Goal: Task Accomplishment & Management: Manage account settings

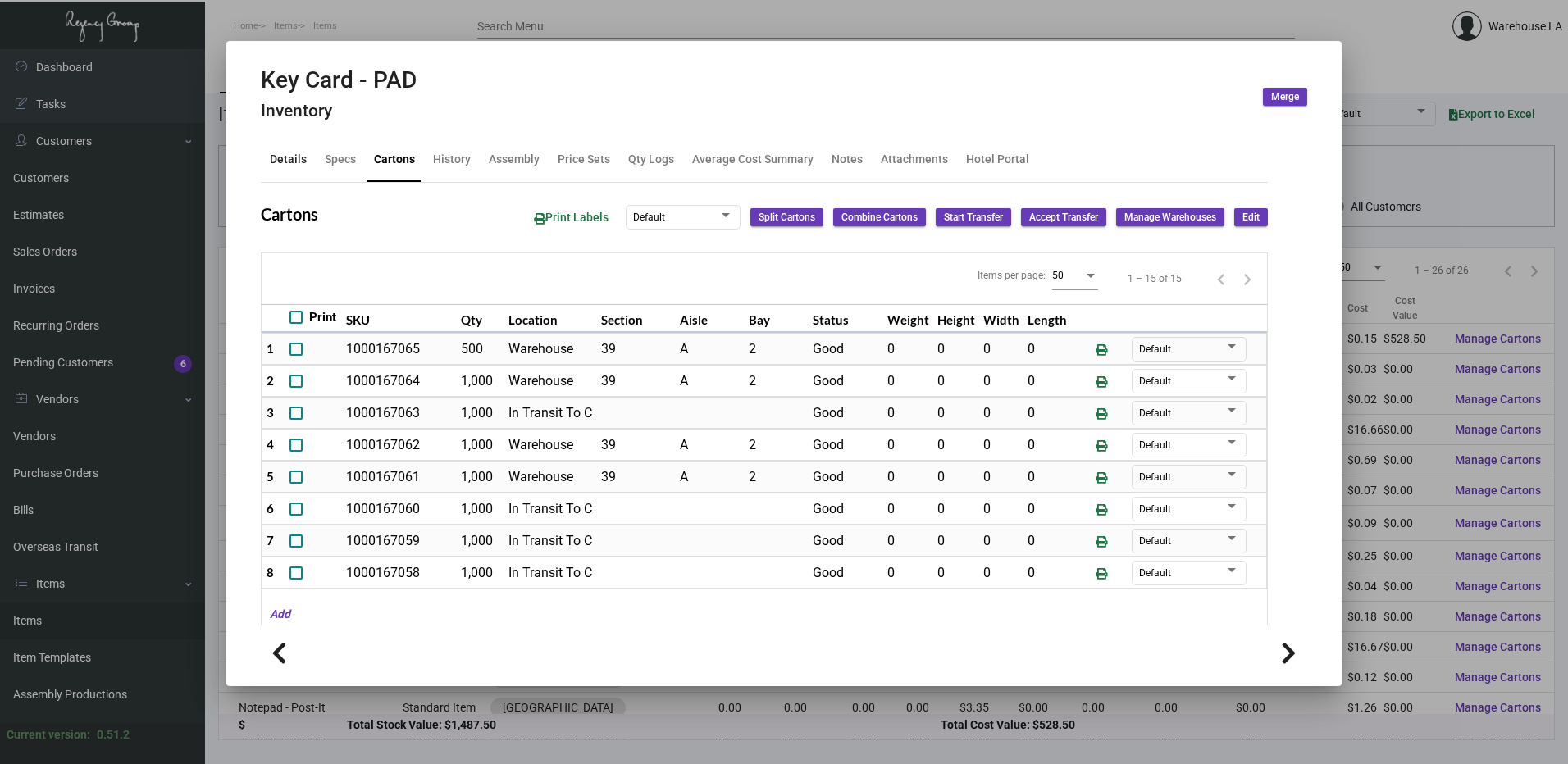
click at [286, 160] on div "Details" at bounding box center [288, 159] width 37 height 17
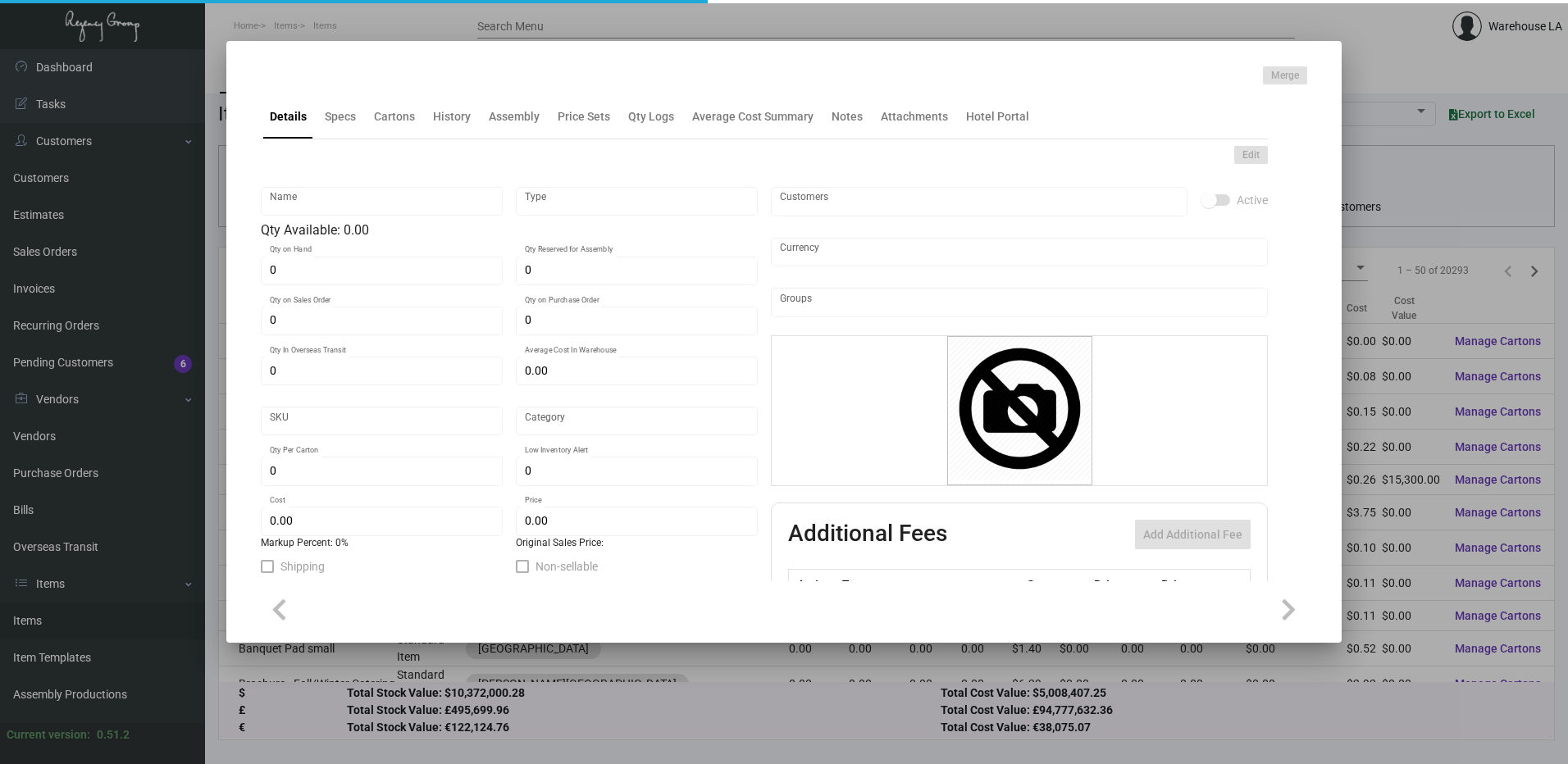
type input "Key Card -Envelope"
type input "Inventory"
type input "1,000"
type input "$ 0.92785"
type input "FSM889-Key Holder-59"
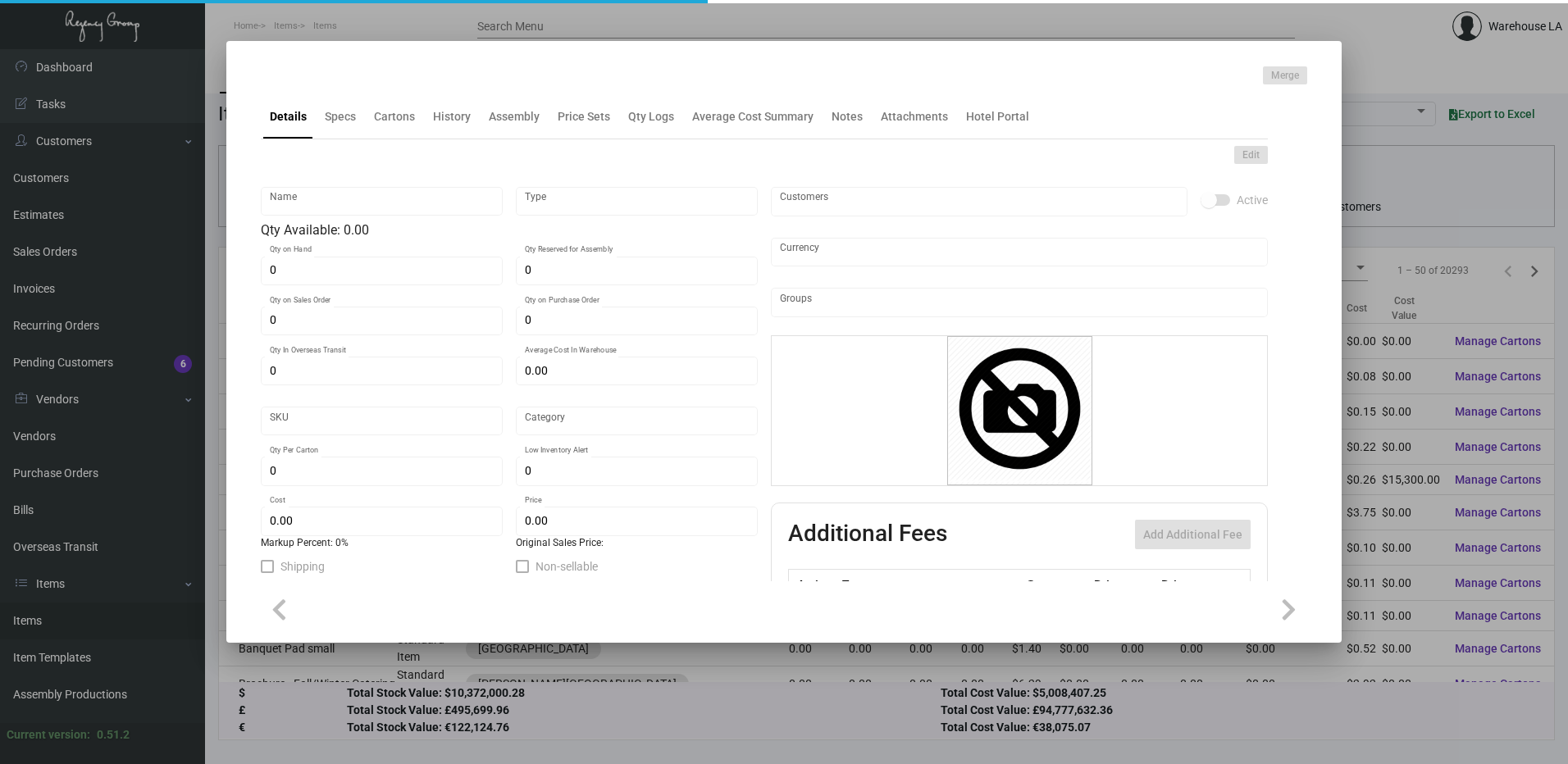
type input "Standard"
type input "$ 0.18557"
type input "$ 0.32"
checkbox input "true"
type input "United States Dollar $"
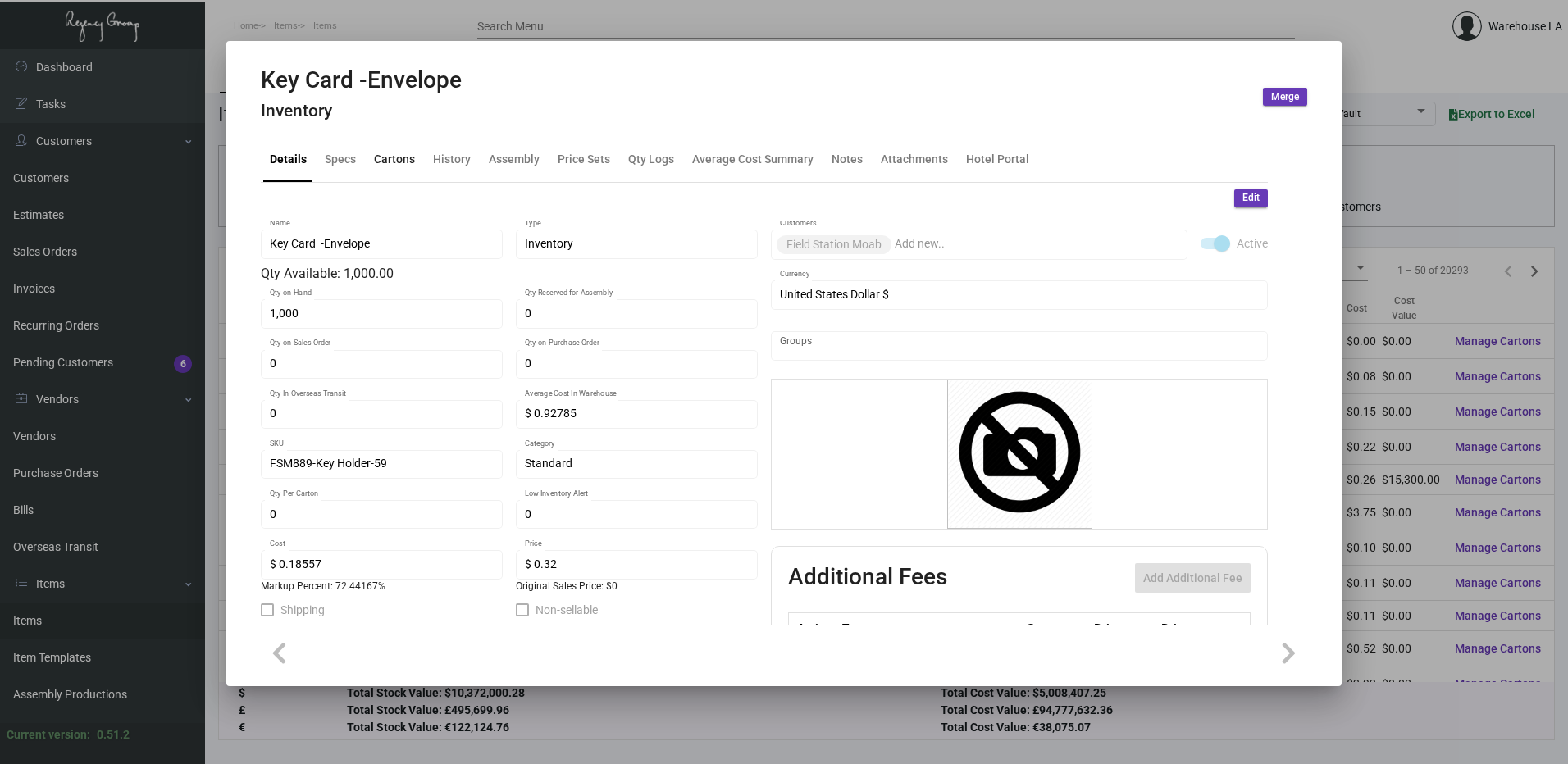
click at [400, 162] on div "Cartons" at bounding box center [394, 159] width 41 height 17
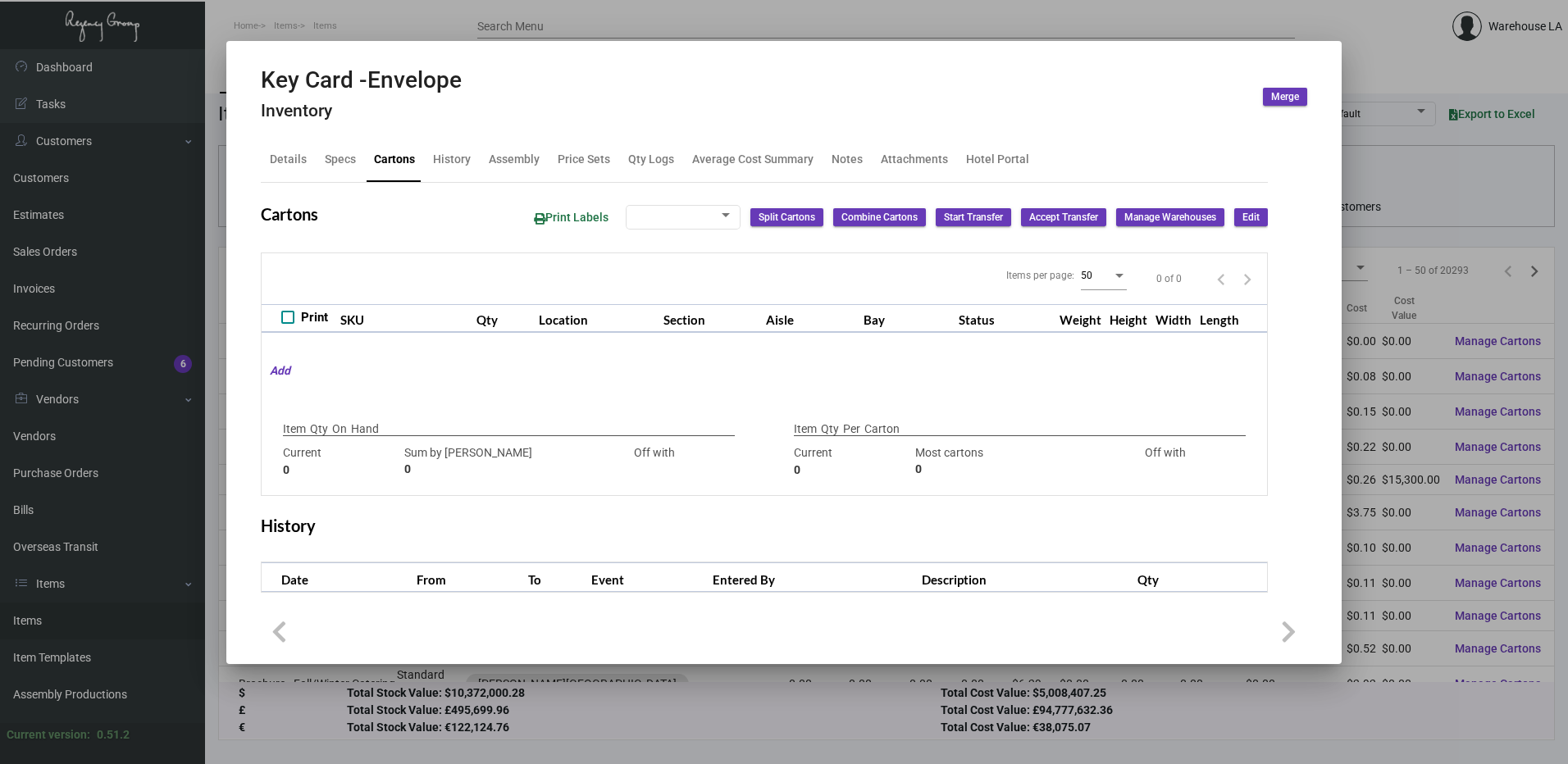
checkbox input "true"
type input "1,000"
type input "1000"
type input "0"
type input "2000"
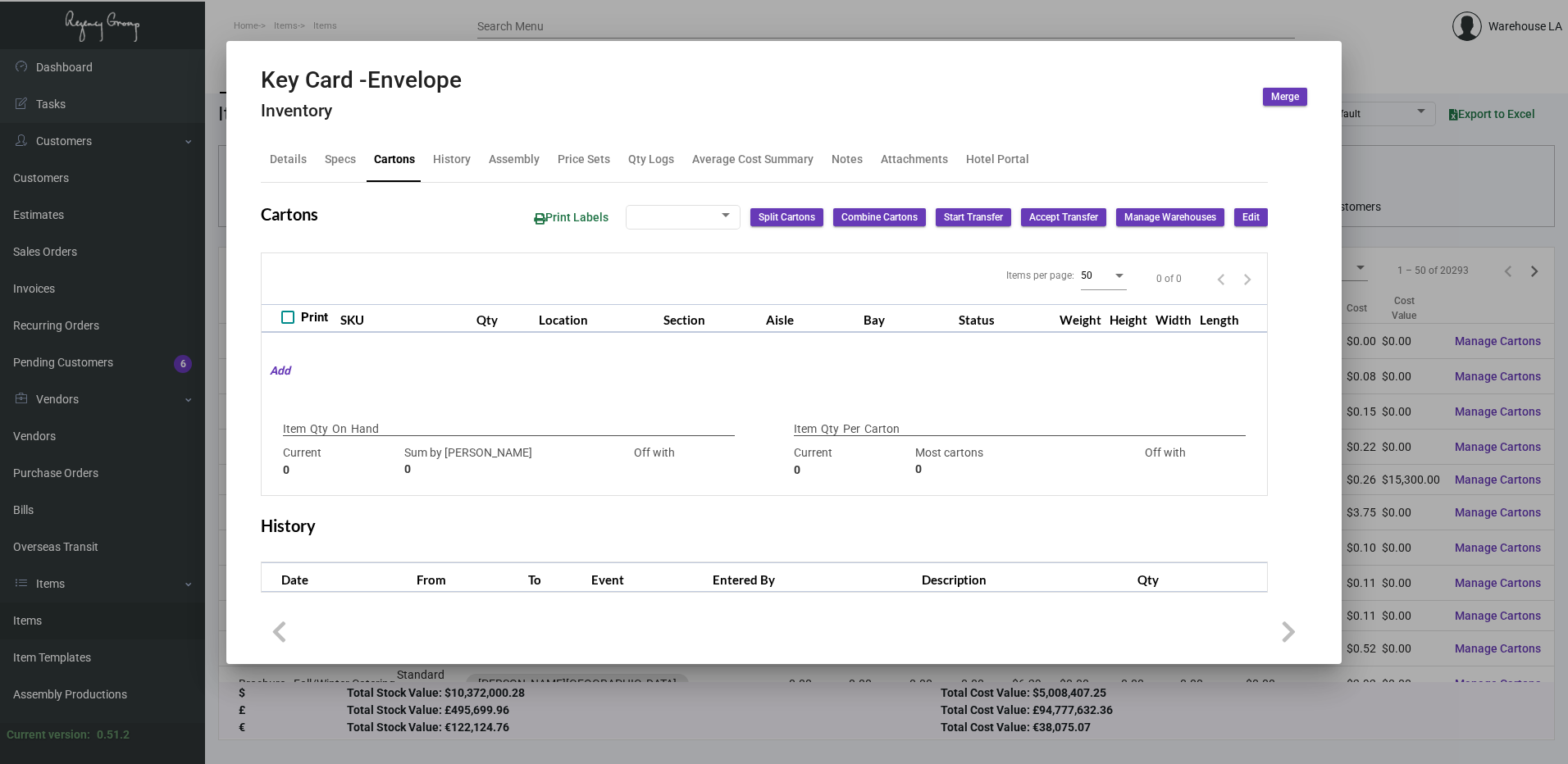
type input "-2000"
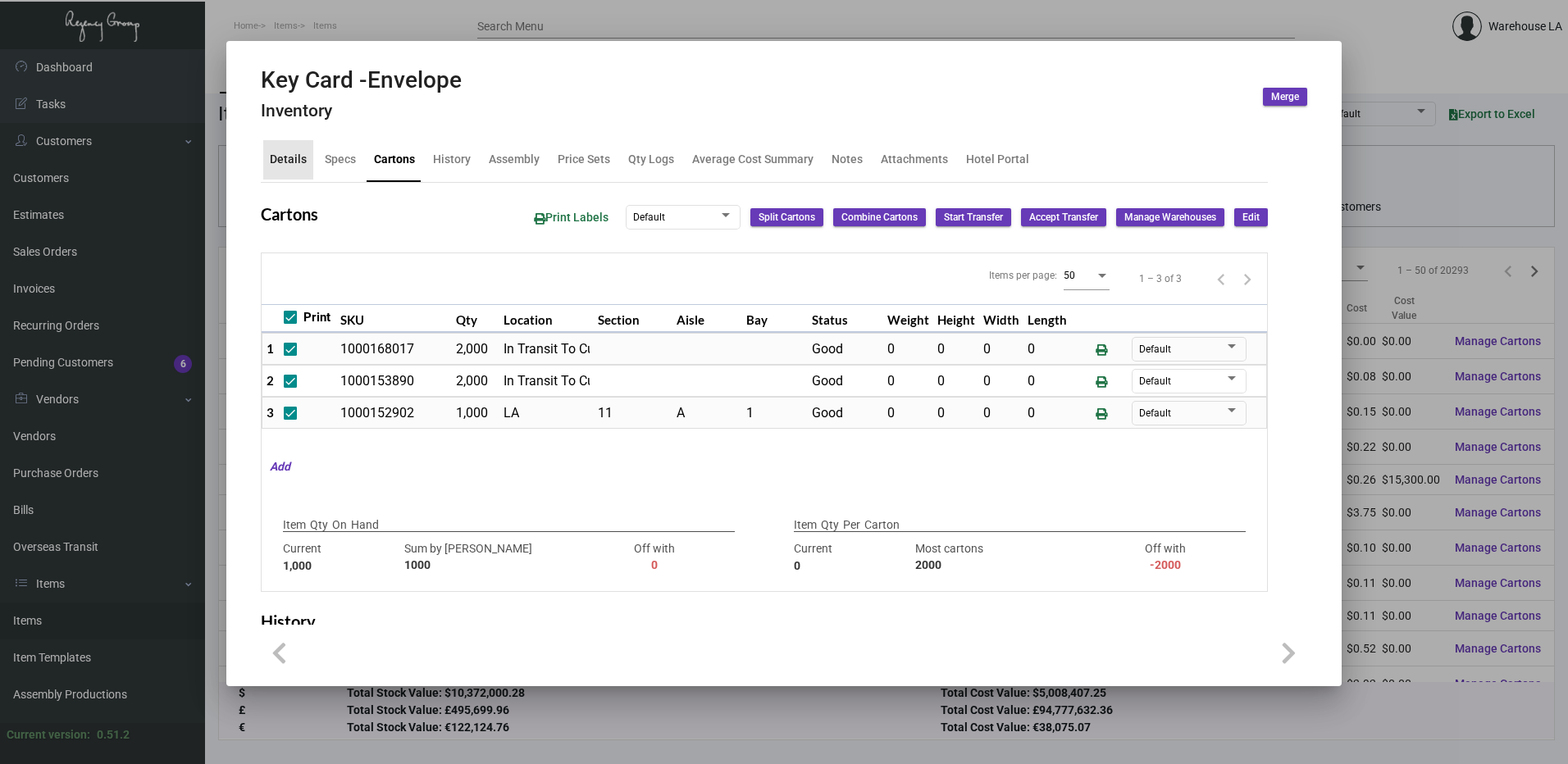
click at [294, 165] on div "Details" at bounding box center [288, 159] width 37 height 17
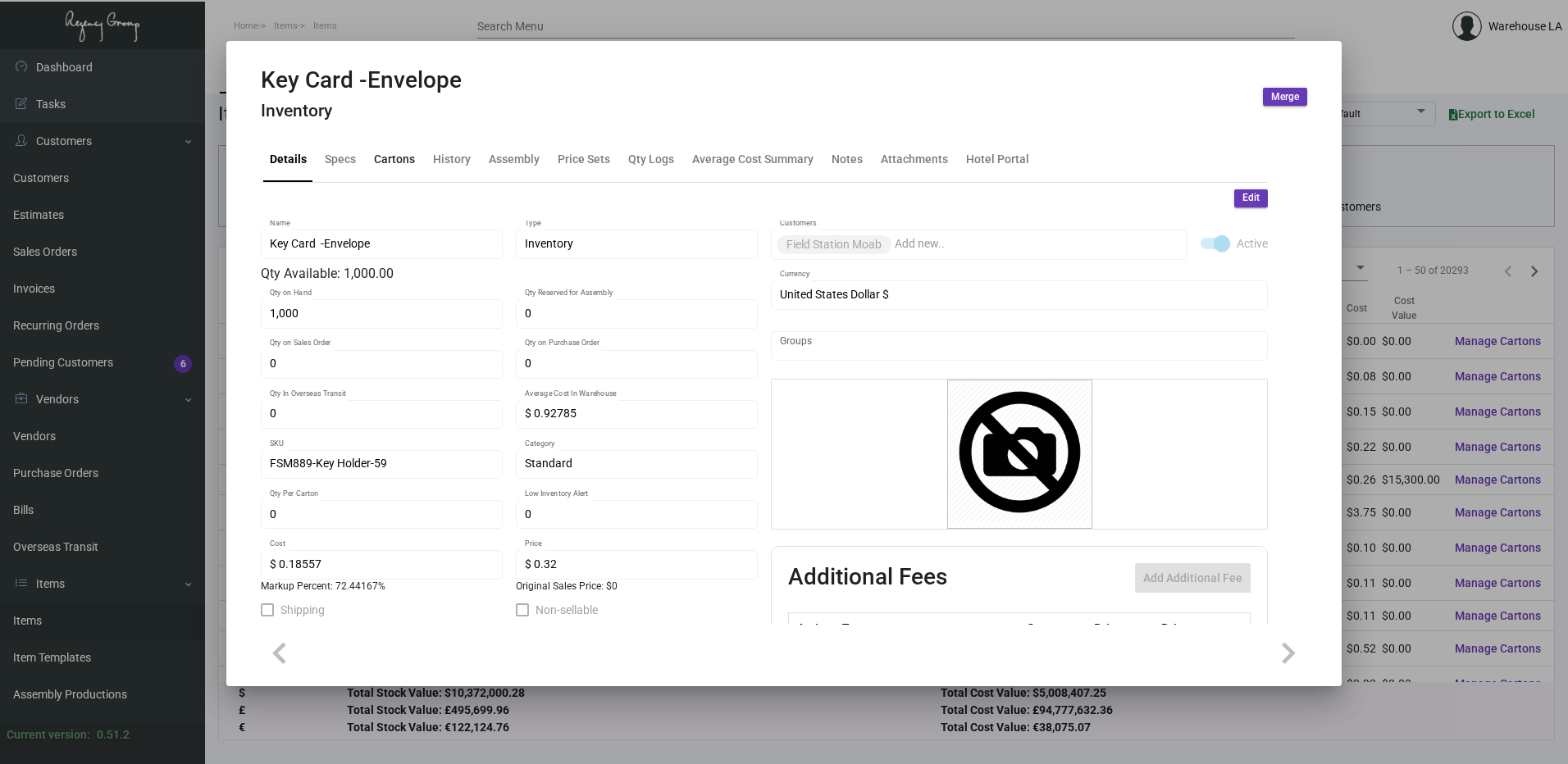
click at [397, 163] on div "Cartons" at bounding box center [394, 159] width 41 height 17
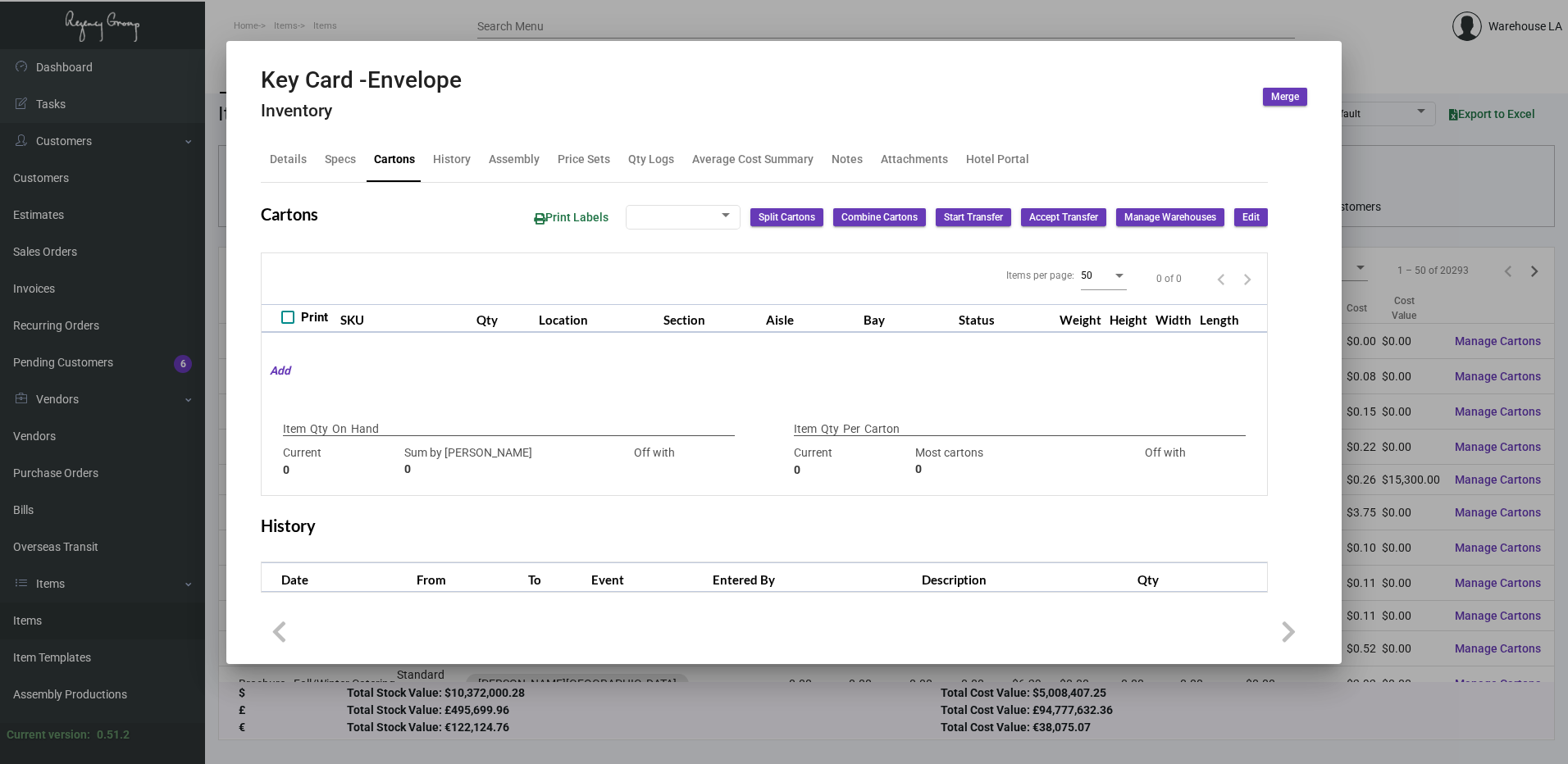
checkbox input "true"
type input "1,000"
type input "1000"
type input "0"
type input "2000"
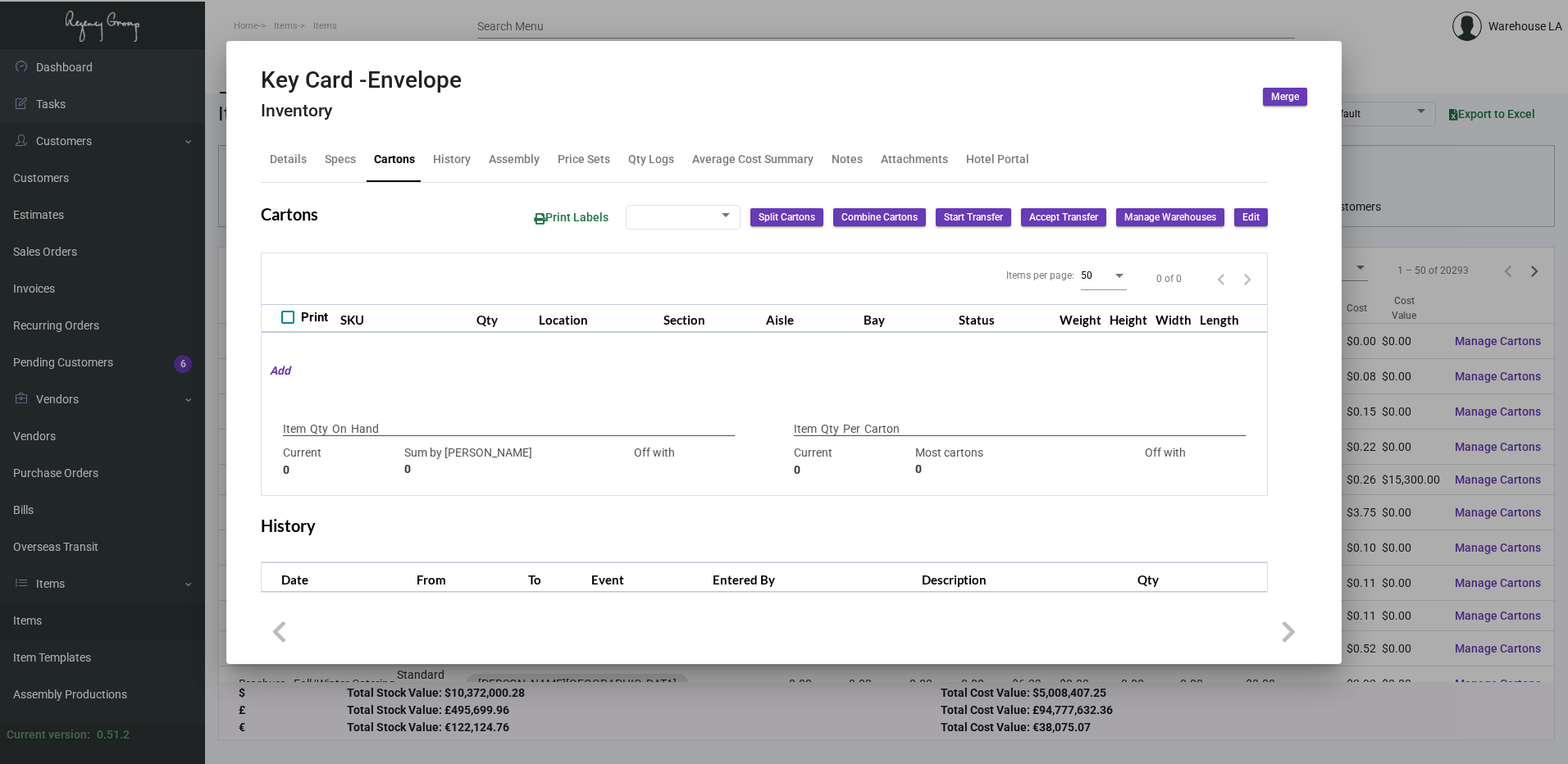
type input "-2000"
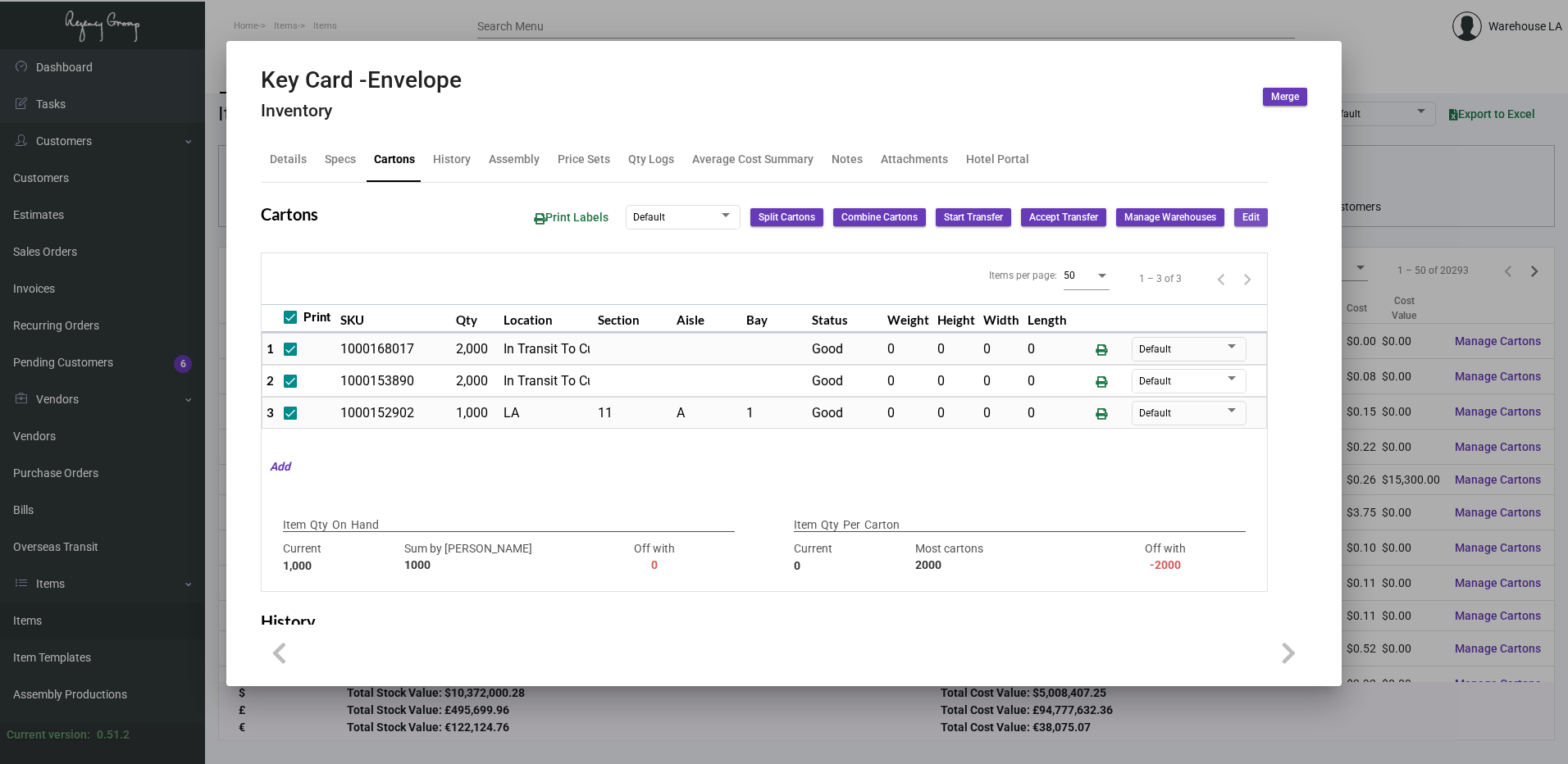
click at [1234, 213] on button "Edit" at bounding box center [1250, 217] width 34 height 18
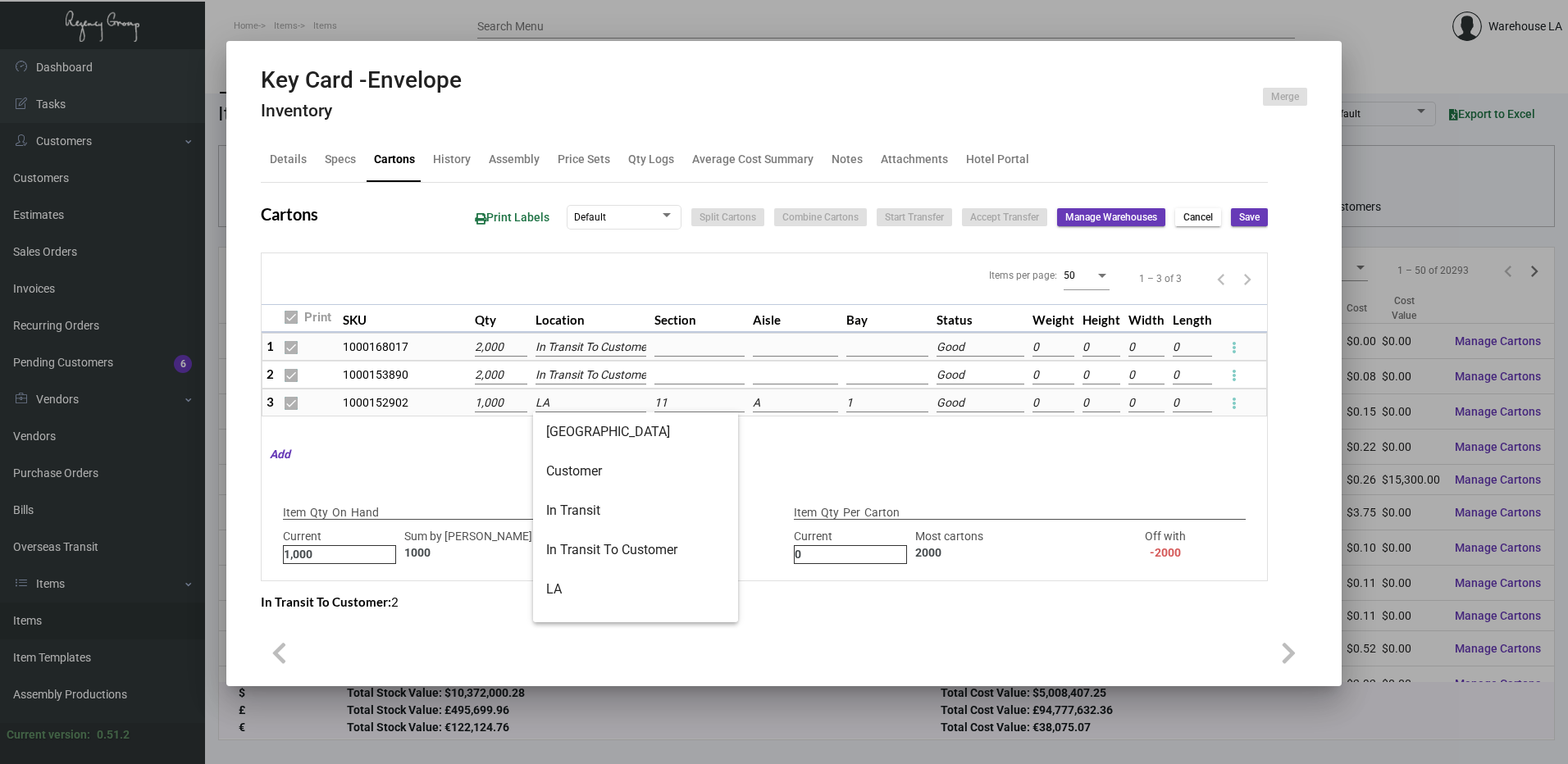
click at [609, 411] on input "LA" at bounding box center [591, 403] width 111 height 18
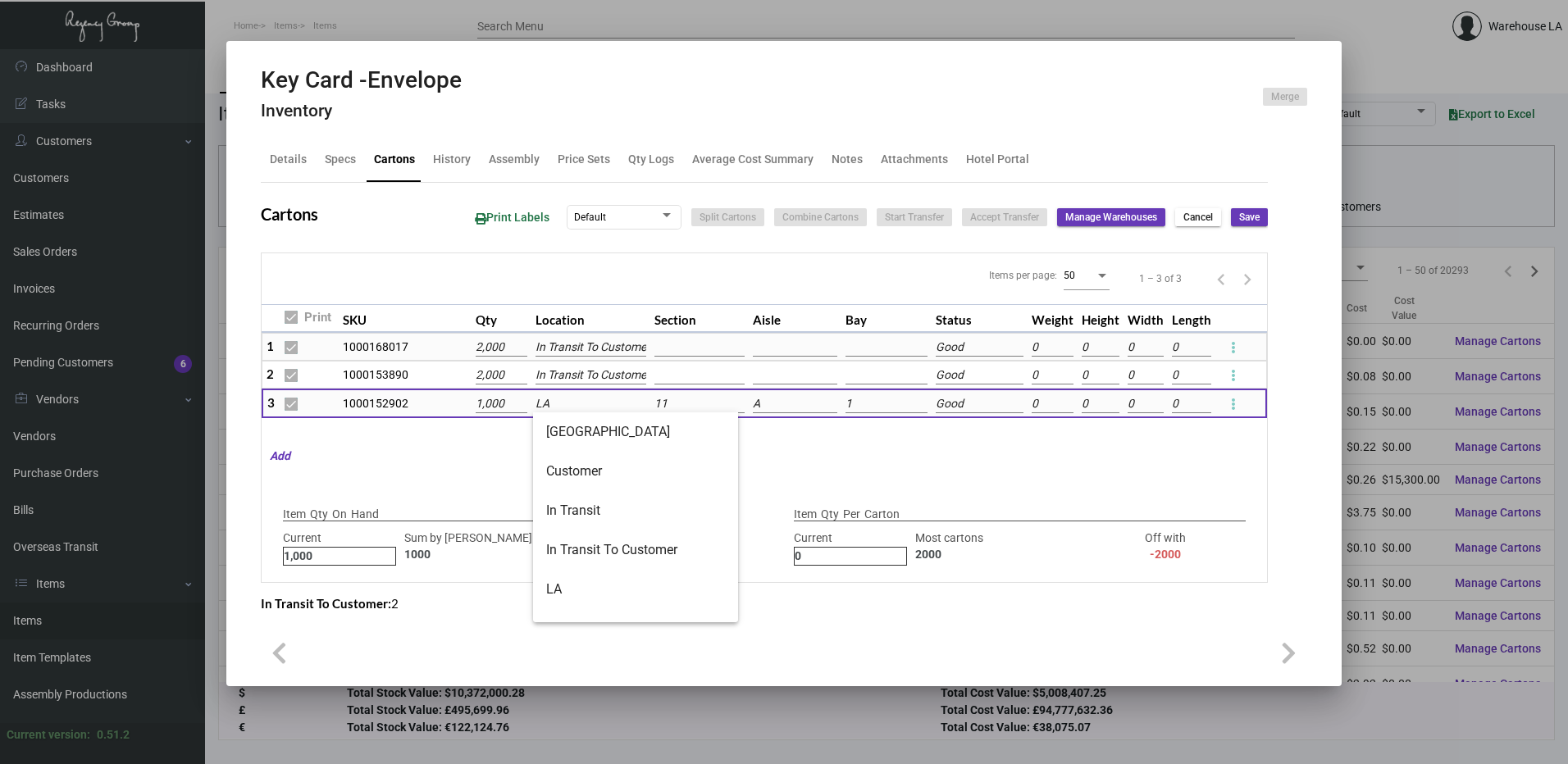
click at [987, 470] on div "Items per page: 50 1 – 3 of 3 Print SKU Qty Location Section Aisle Bay Status W…" at bounding box center [764, 418] width 1007 height 330
click at [1183, 211] on span "Cancel" at bounding box center [1197, 217] width 30 height 14
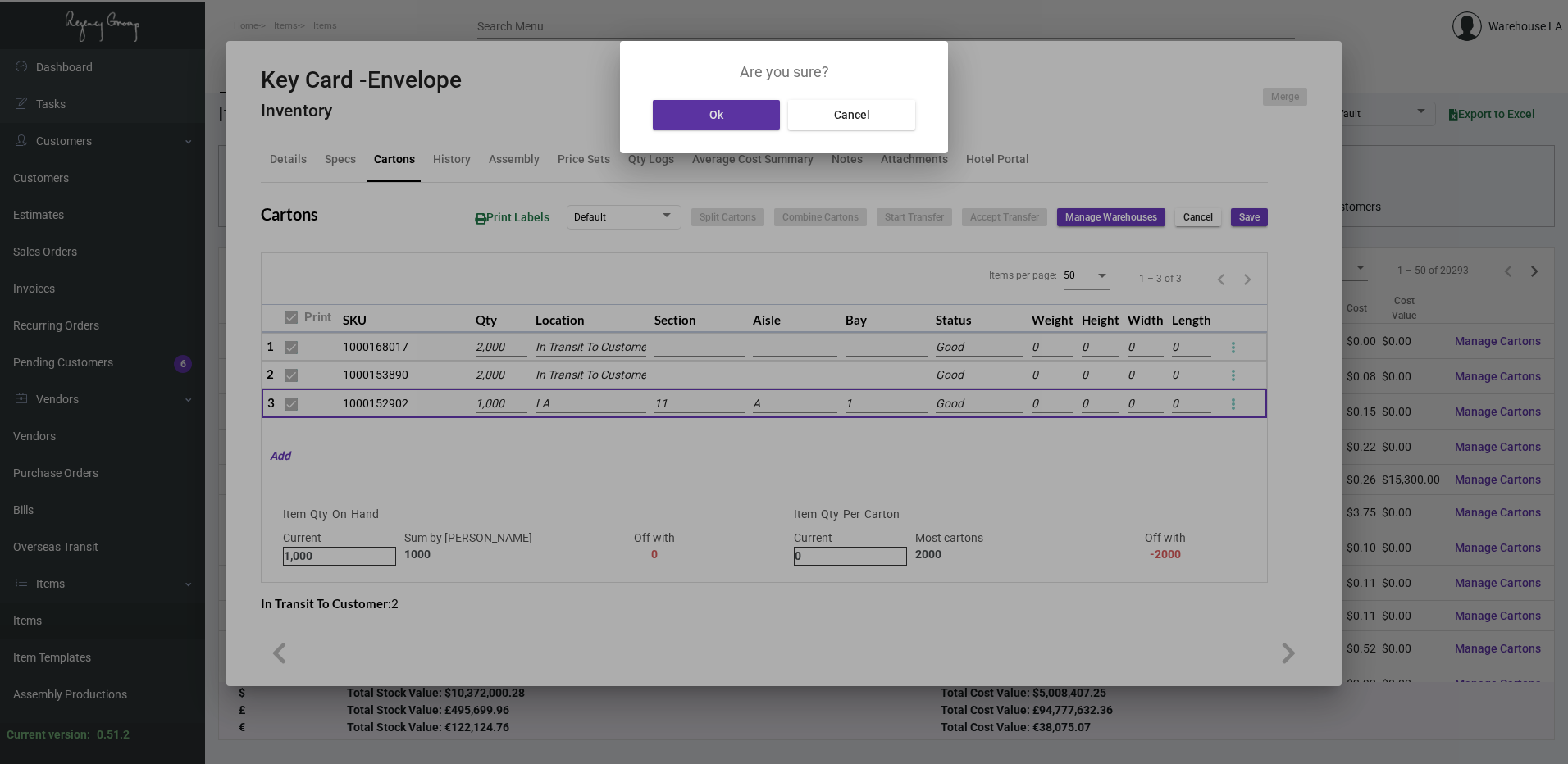
click at [685, 117] on button "Ok" at bounding box center [716, 115] width 127 height 30
type input "0"
type input "+1000"
type input "0"
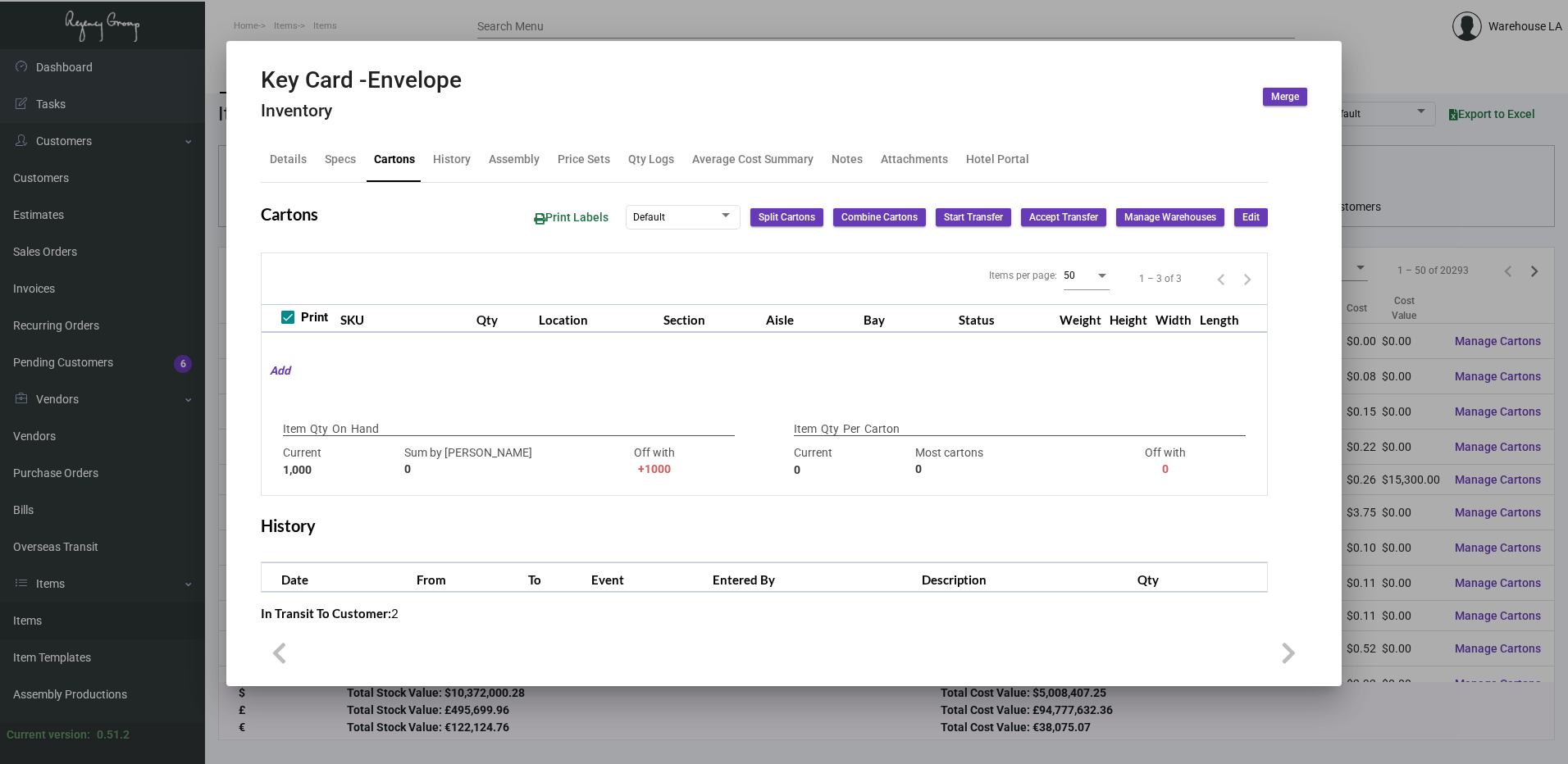
type input "1000"
type input "0"
type input "2000"
type input "-2000"
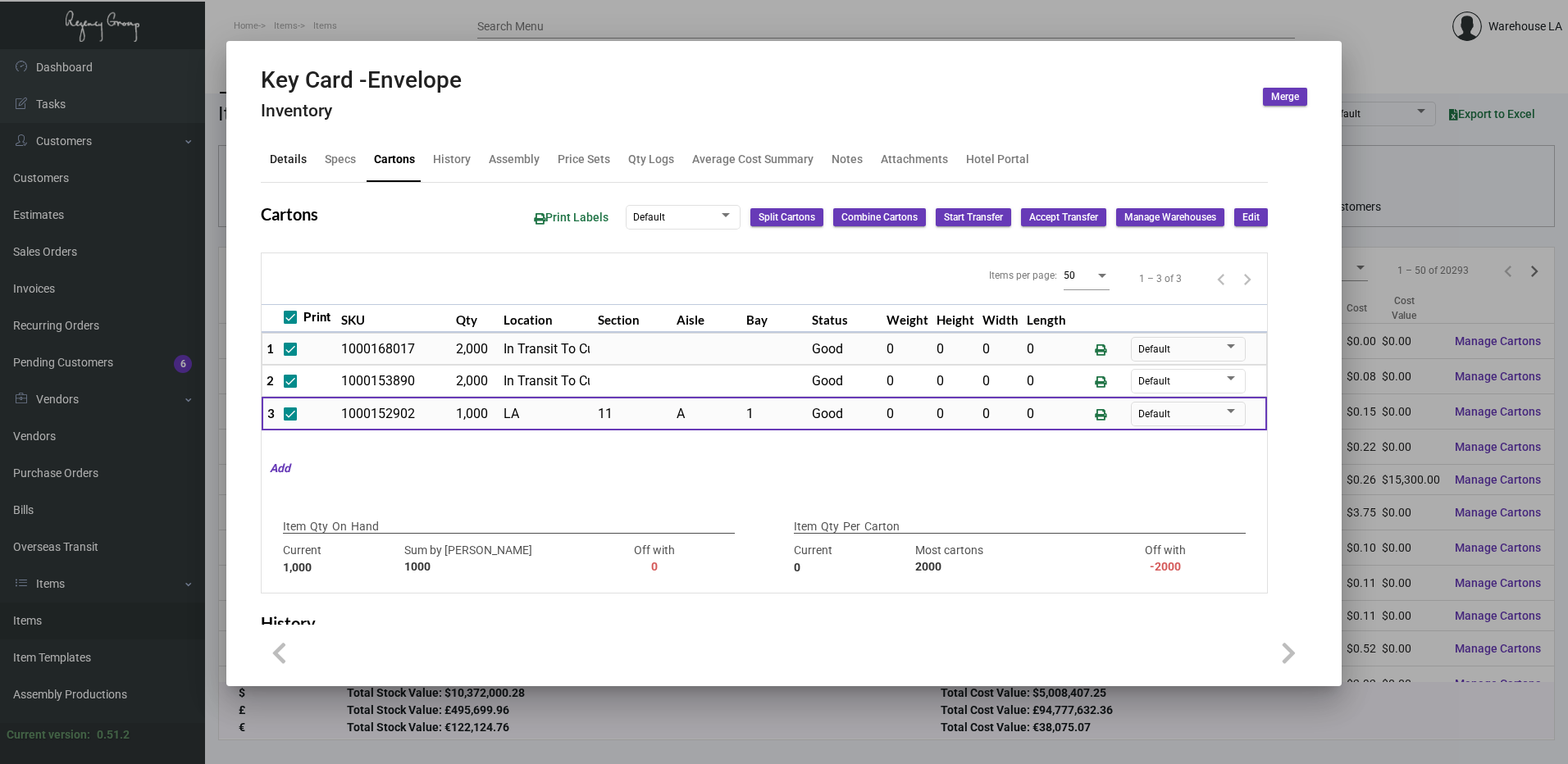
click at [294, 160] on div "Details" at bounding box center [288, 159] width 37 height 17
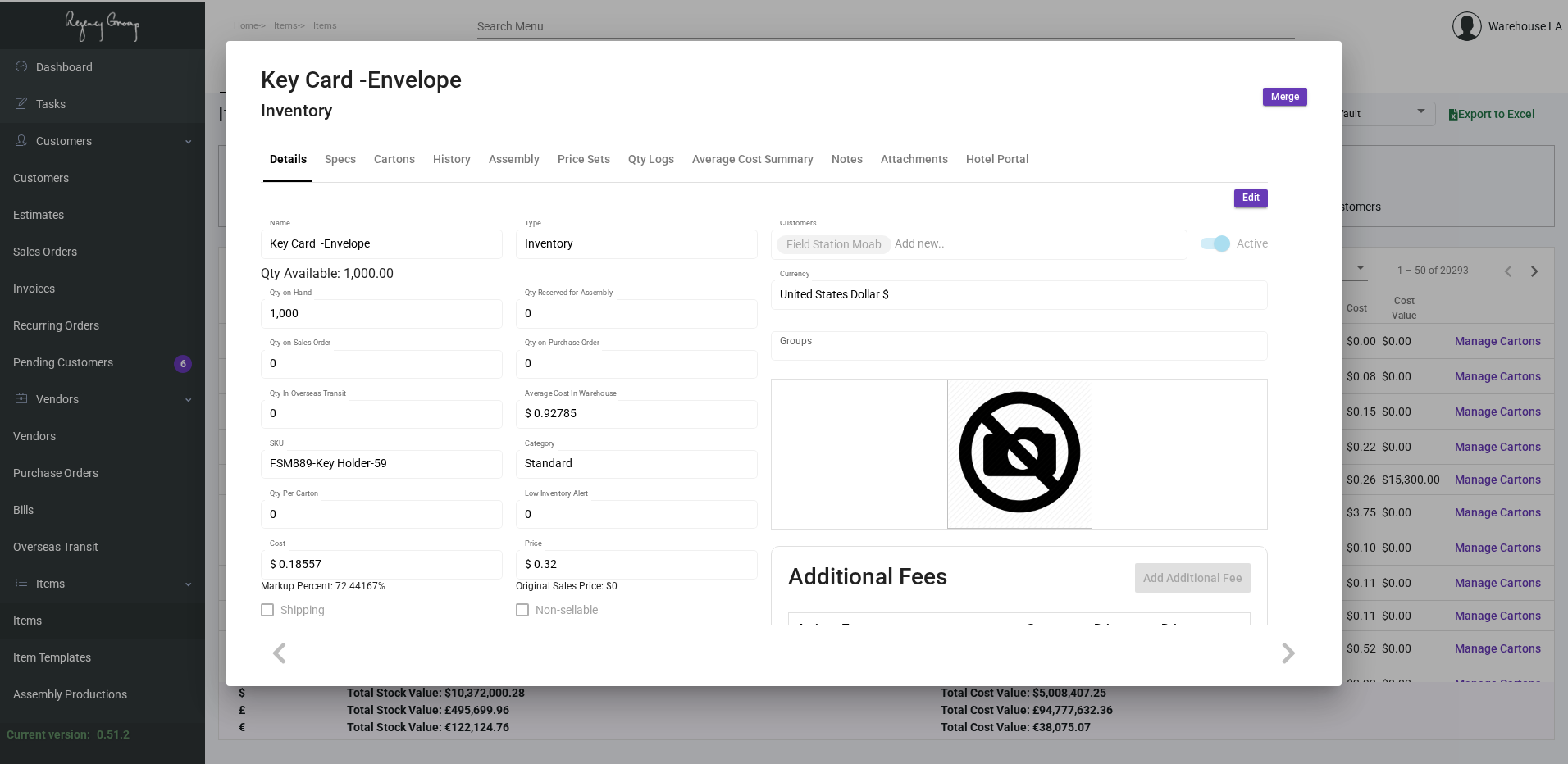
click at [1243, 204] on span "Edit" at bounding box center [1251, 198] width 17 height 14
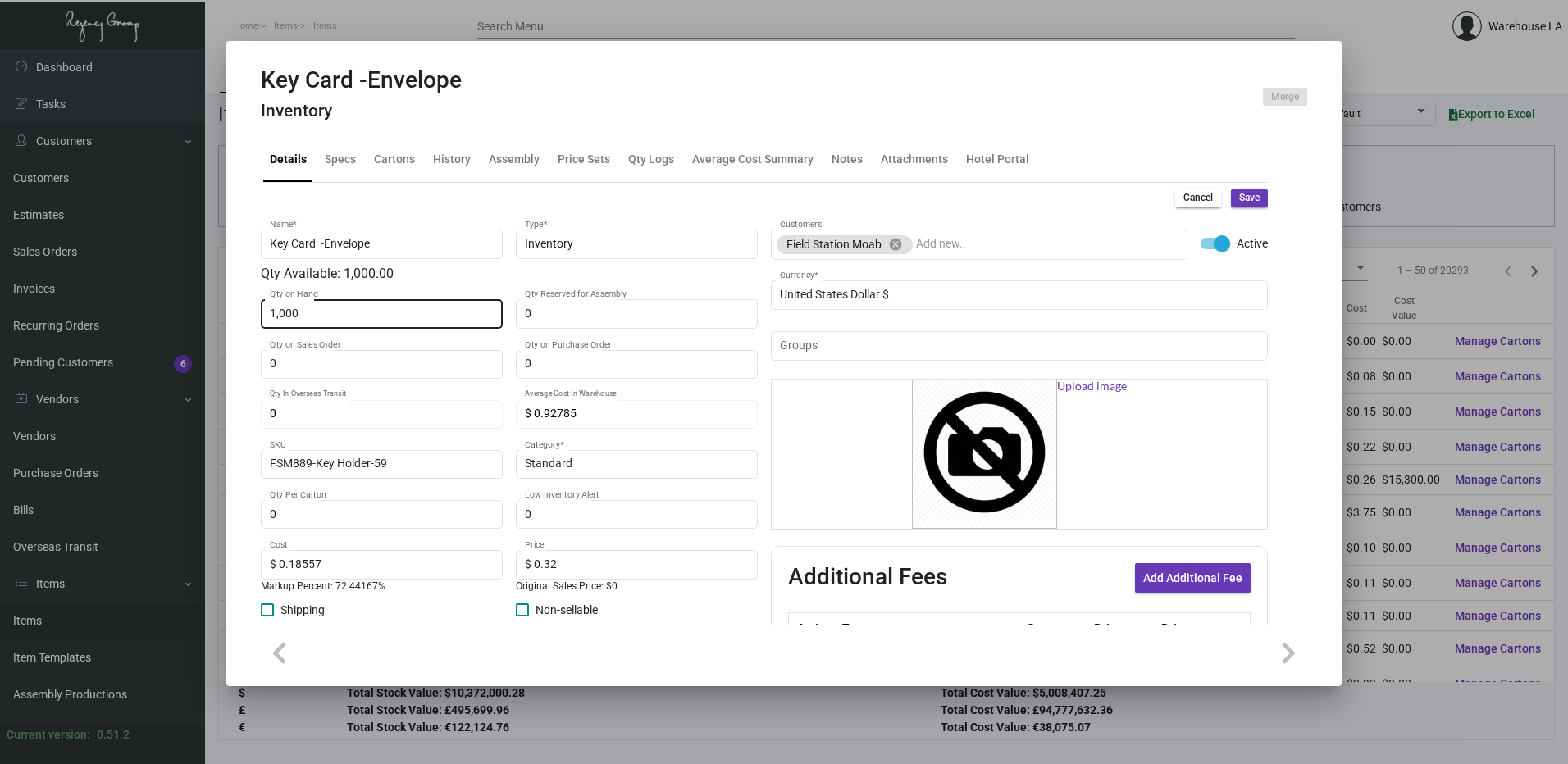
click at [306, 300] on div "1,000 Qty on Hand" at bounding box center [381, 312] width 225 height 32
click at [307, 302] on div "1,000 Qty on Hand" at bounding box center [381, 312] width 225 height 32
click at [307, 306] on div "1,000 Qty on Hand" at bounding box center [381, 312] width 225 height 32
type input "0"
click at [1260, 196] on mat-tab-group "Details Specs Cartons History Assembly Price Sets Qty Logs Average Cost Summary…" at bounding box center [765, 376] width 1047 height 497
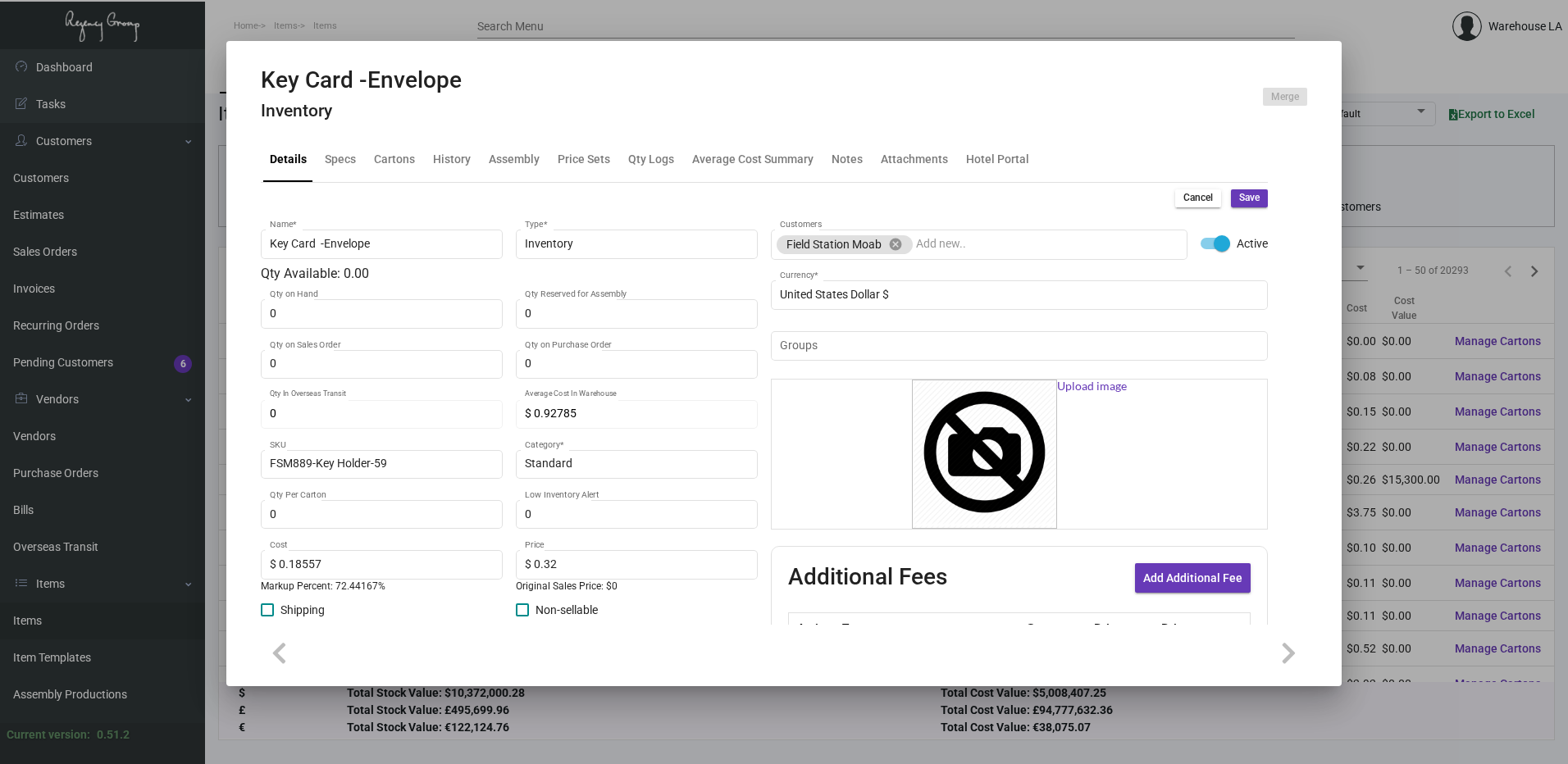
click at [1250, 199] on button "Save" at bounding box center [1249, 198] width 37 height 18
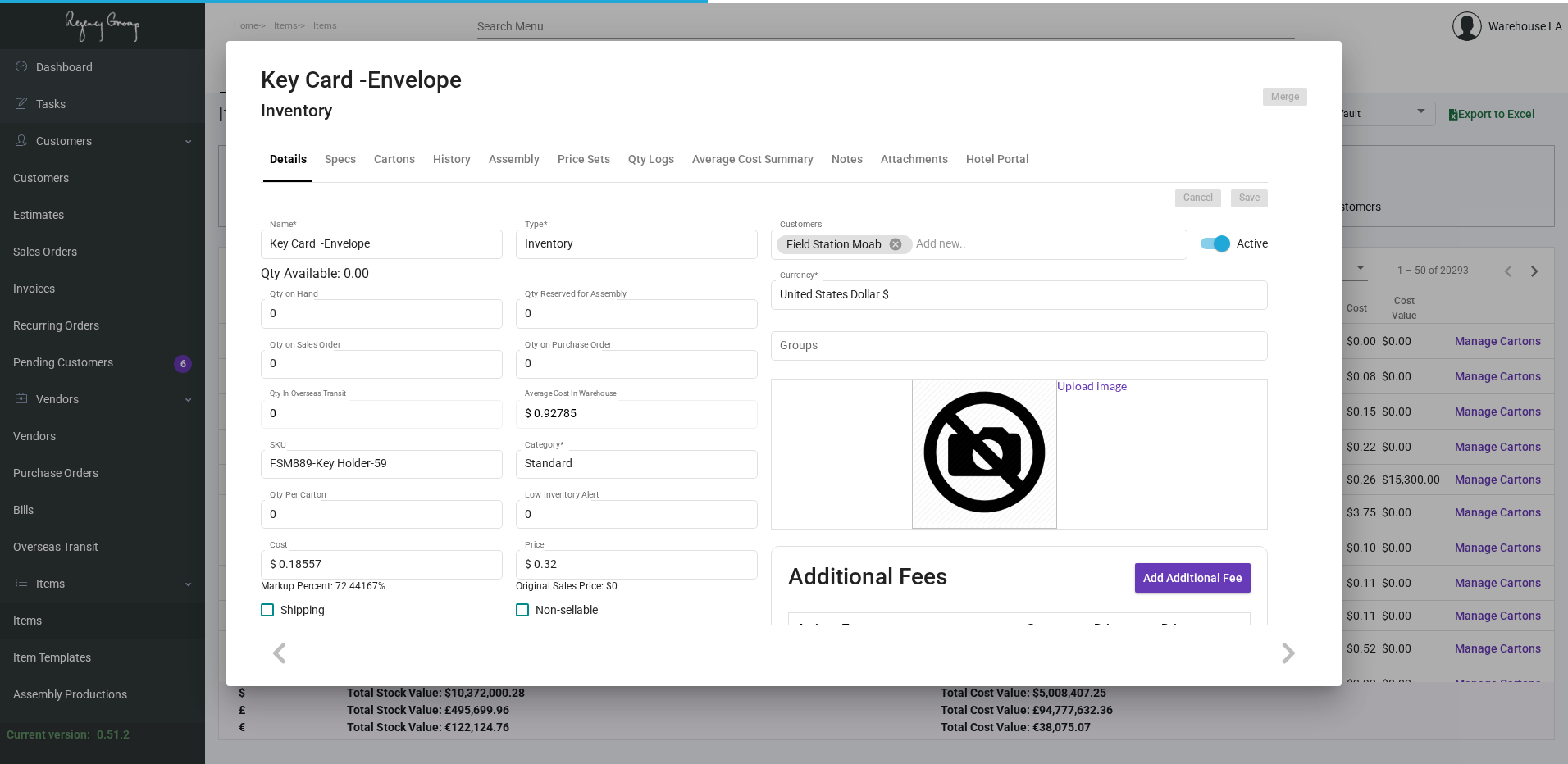
type input "$ 0.00"
checkbox input "false"
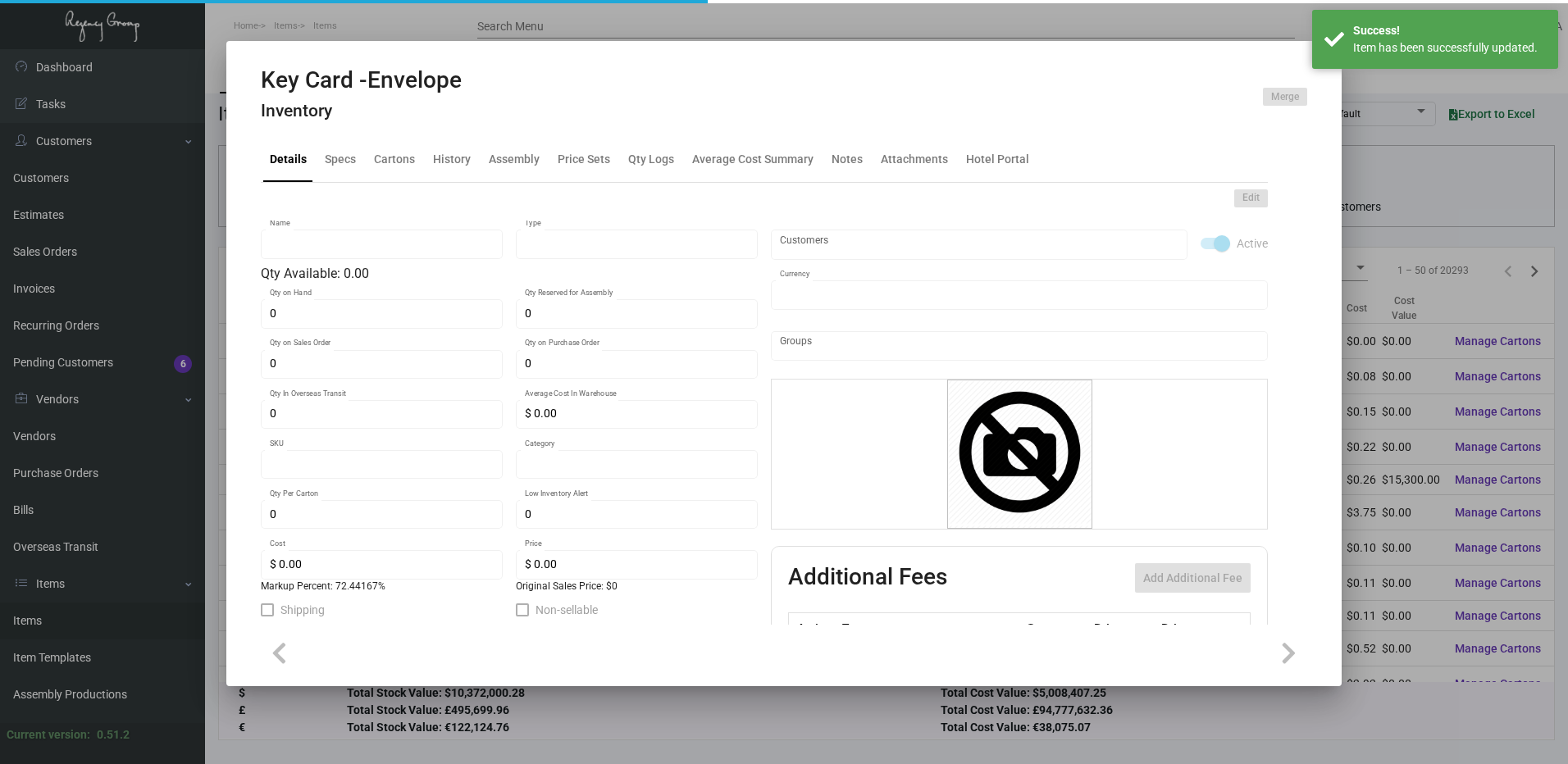
type input "Key Card -Envelope"
type input "Inventory"
type input "$ 0.92785"
type input "FSM889-Key Holder-59"
type input "Standard"
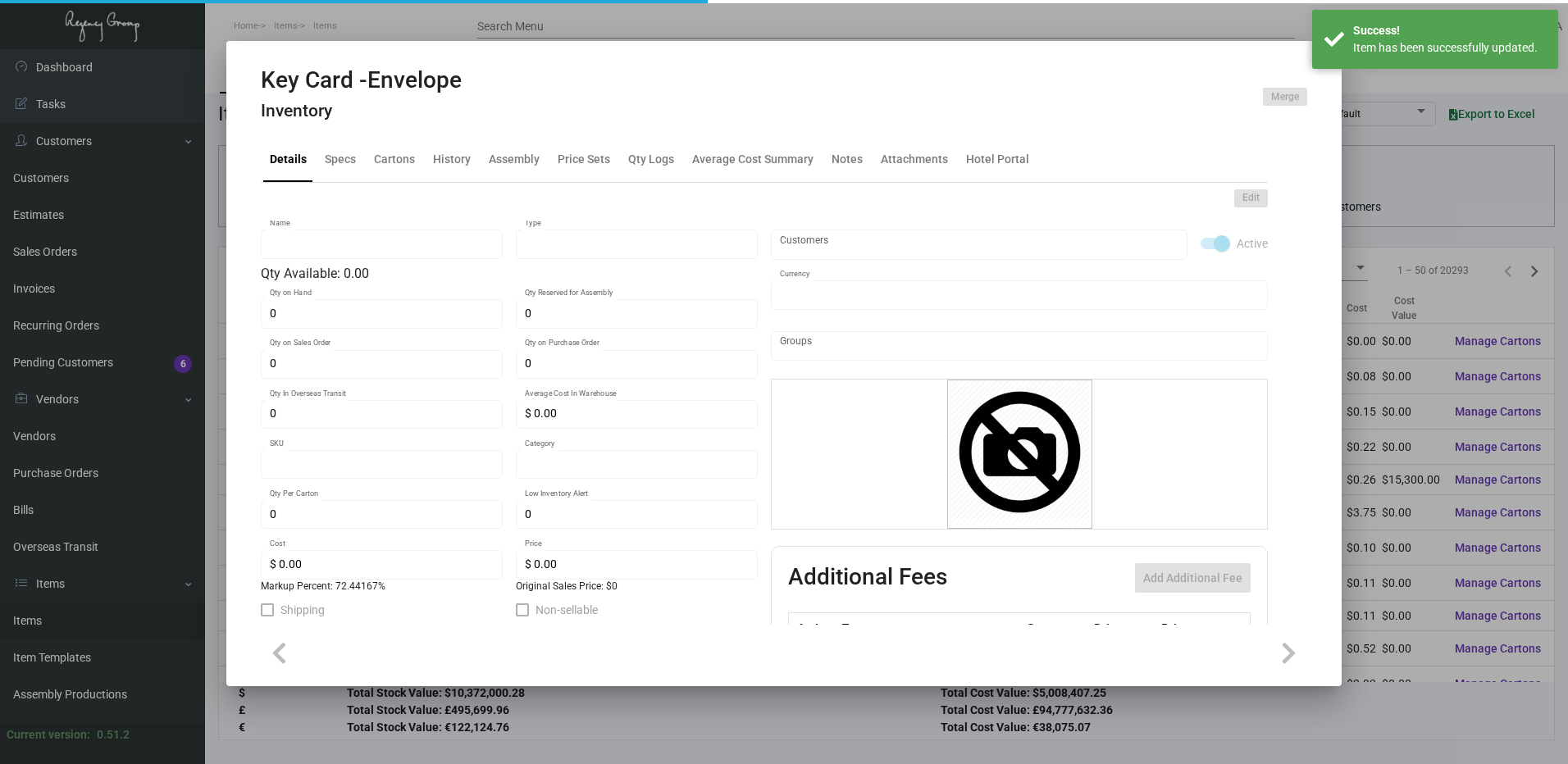
type input "$ 0.18557"
type input "$ 0.32"
checkbox input "true"
type input "United States Dollar $"
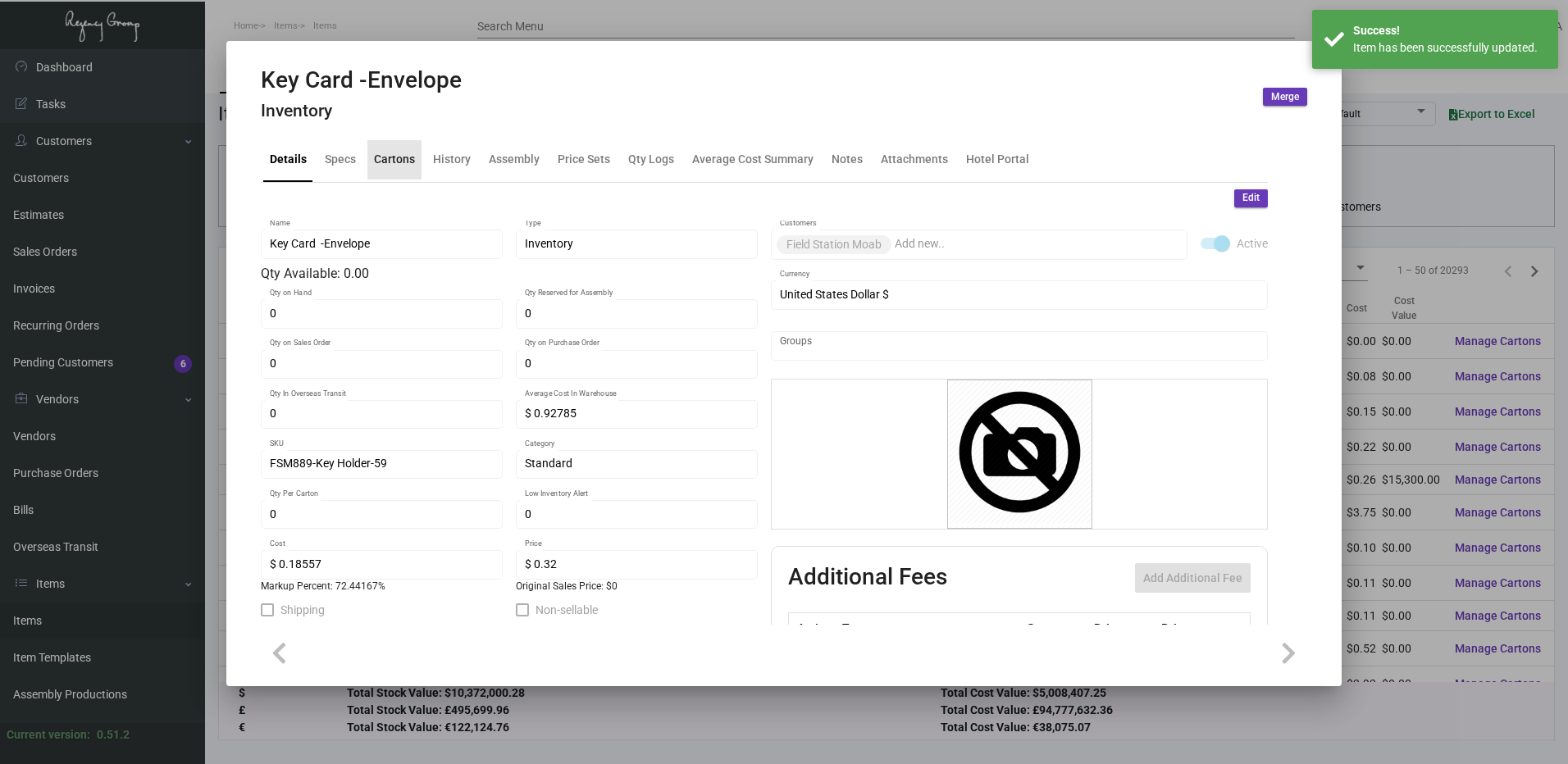
click at [398, 161] on div "Cartons" at bounding box center [394, 159] width 41 height 17
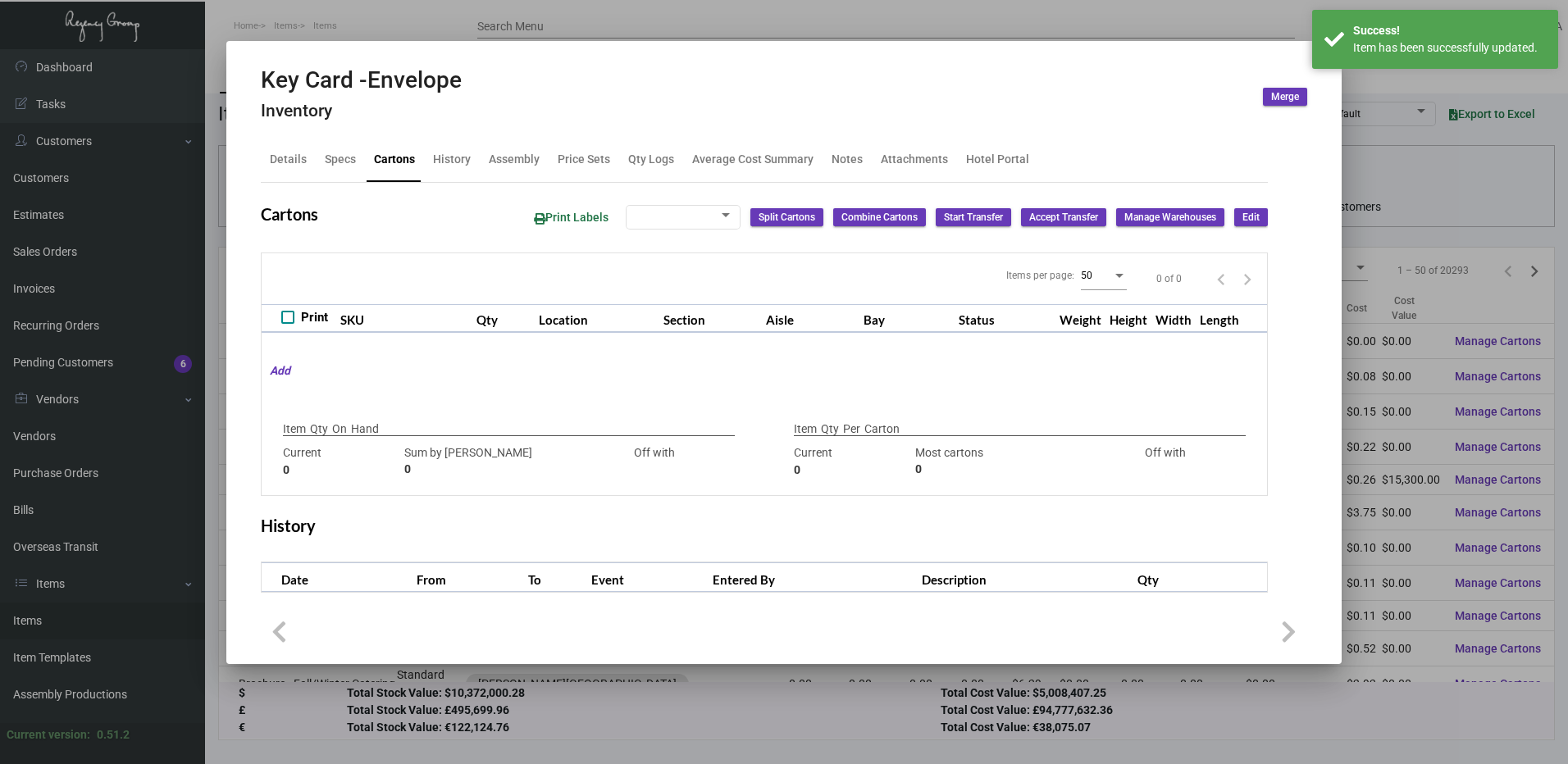
checkbox input "true"
type input "1000"
type input "-1000"
type input "2000"
type input "-2000"
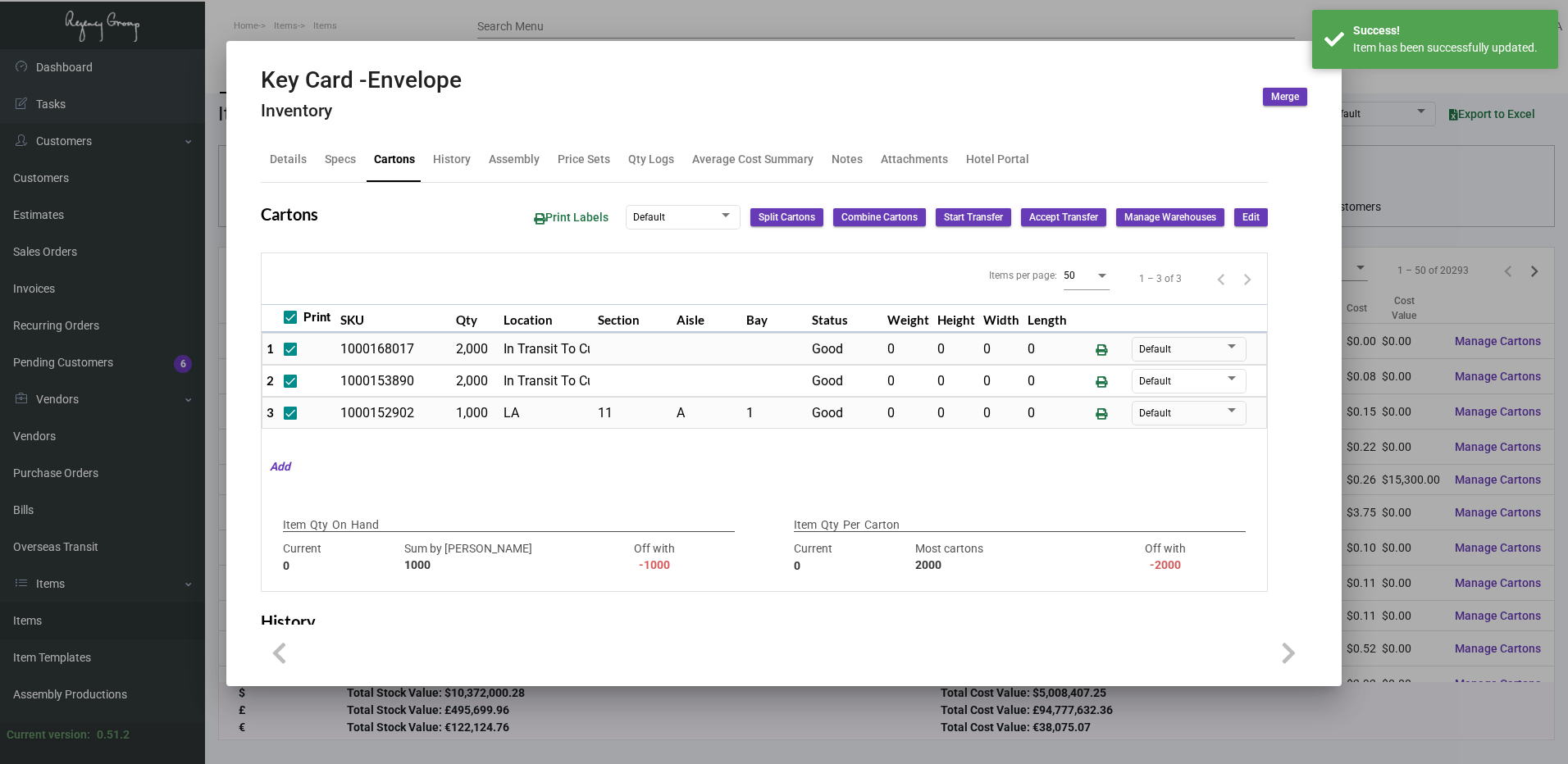
click at [1243, 219] on span "Edit" at bounding box center [1251, 217] width 17 height 14
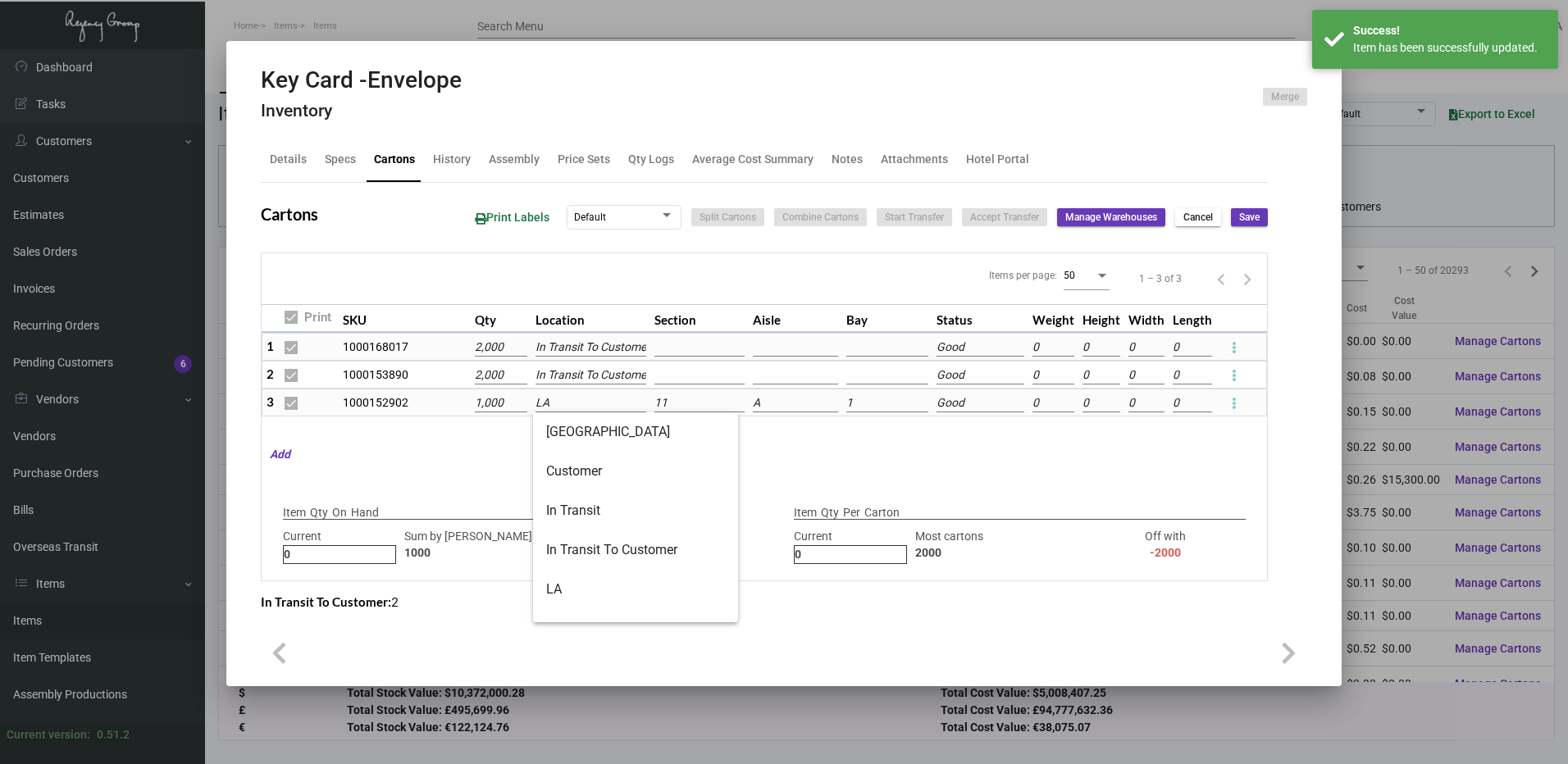
click at [580, 396] on input "LA" at bounding box center [591, 403] width 111 height 18
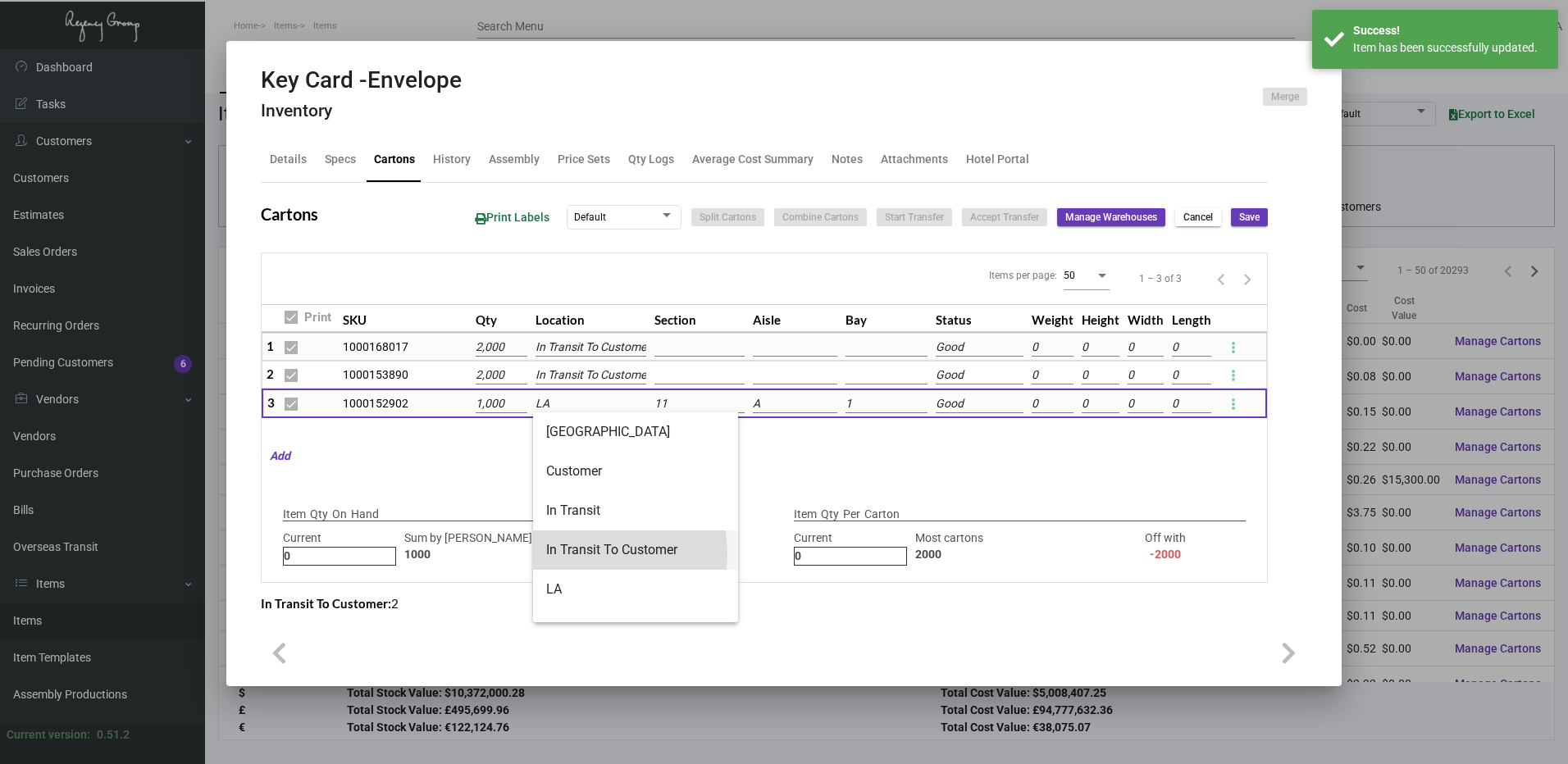
click at [594, 553] on span "In Transit To Customer" at bounding box center [635, 550] width 179 height 40
type input "In Transit To Customer"
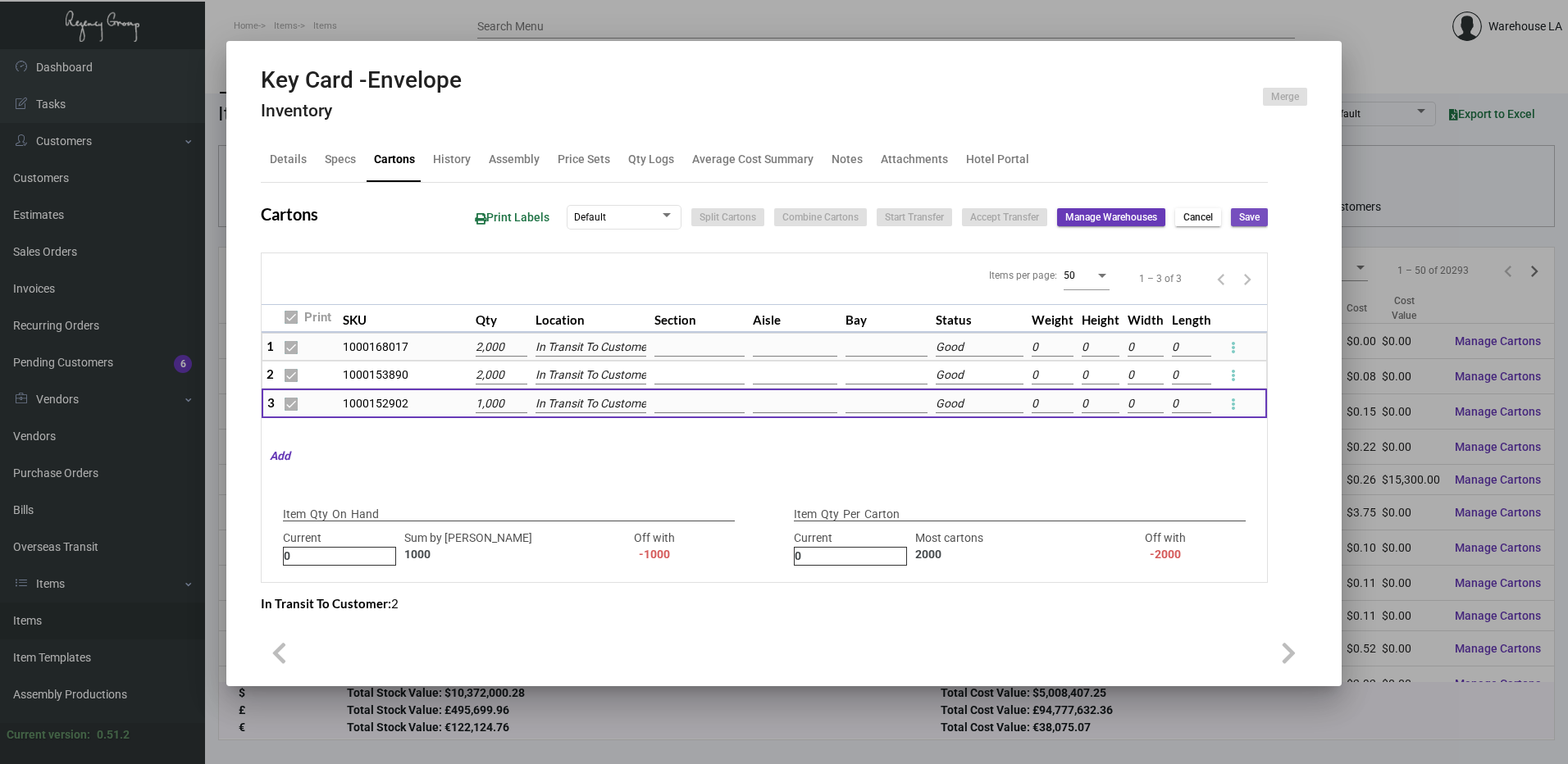
click at [1248, 221] on button "Save" at bounding box center [1249, 217] width 37 height 18
checkbox input "false"
type input "0"
checkbox input "false"
type input "0"
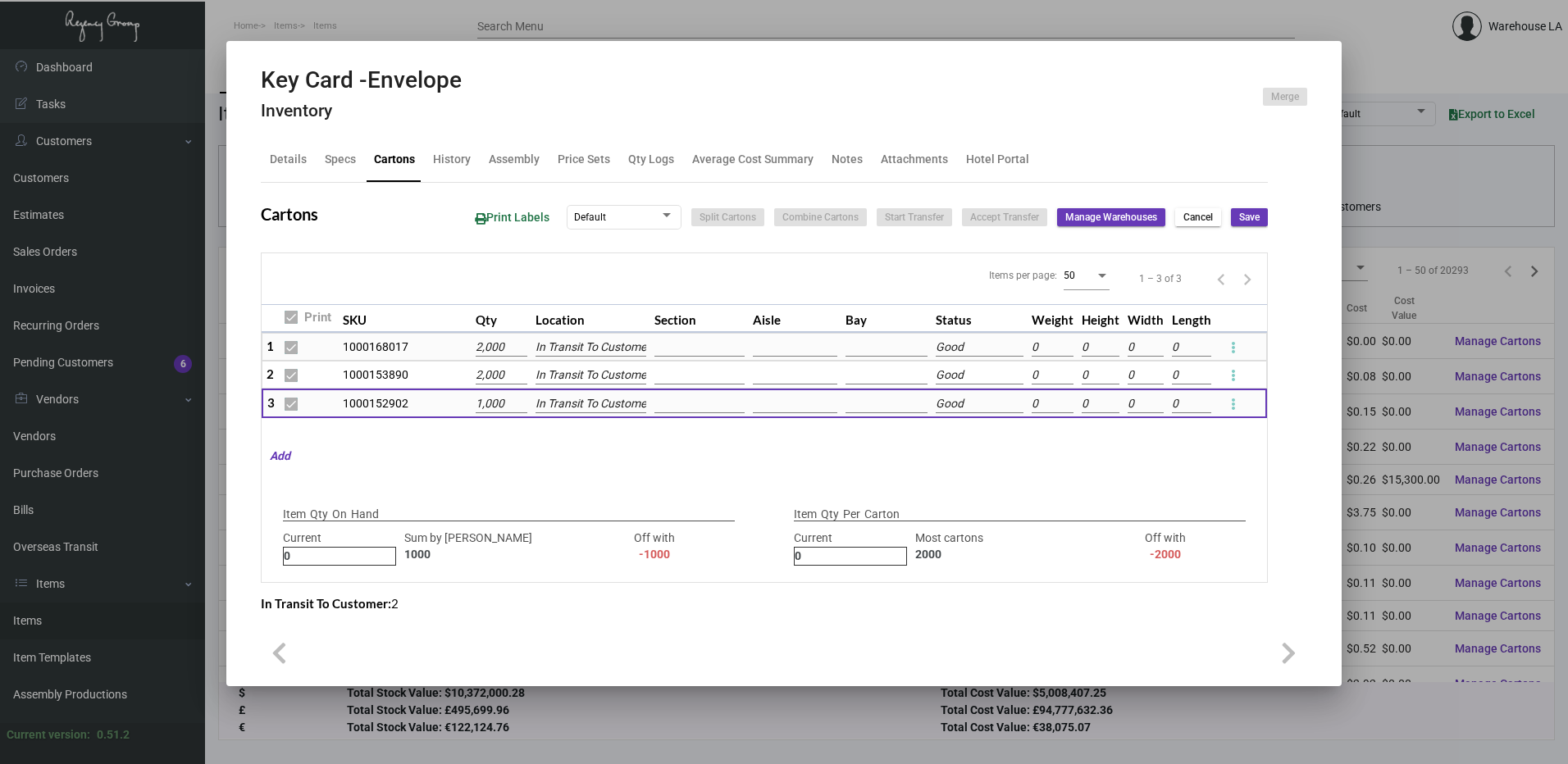
checkbox input "false"
type input "0"
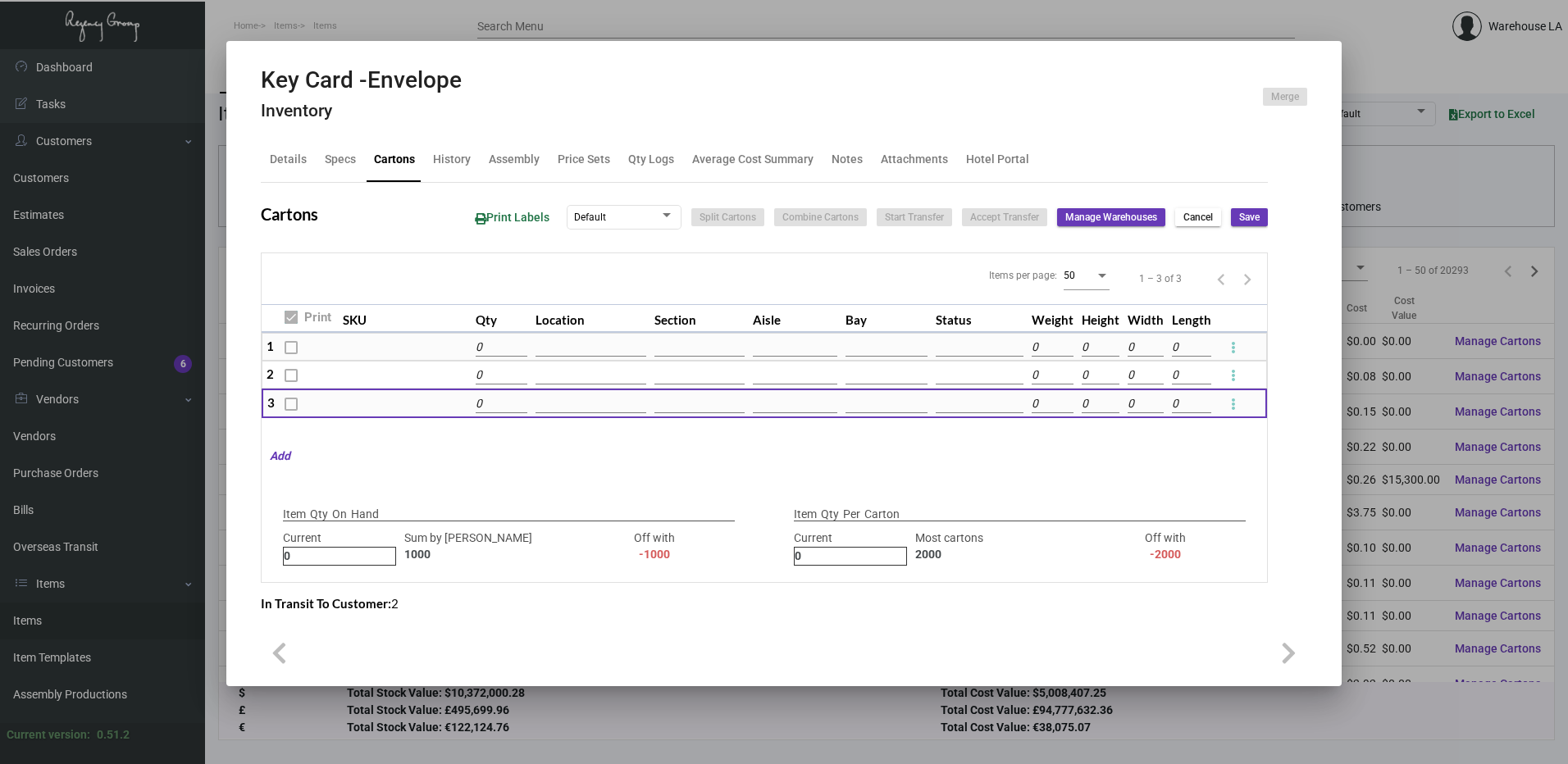
type input "0"
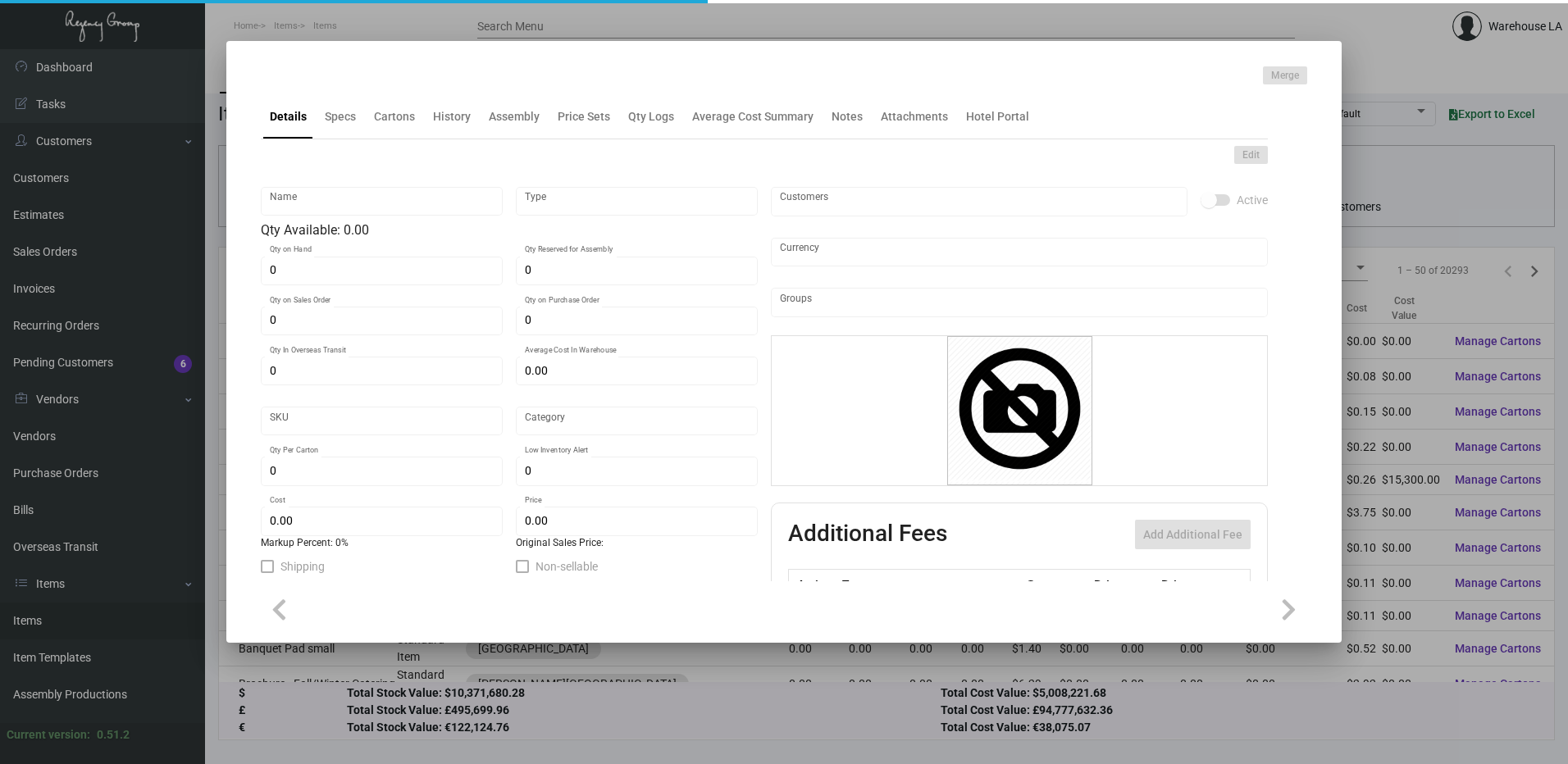
type input "HSKP / Maintenance Door Hanger"
type input "Inventory"
type input "151"
type input "$ 0.00"
type input "1254"
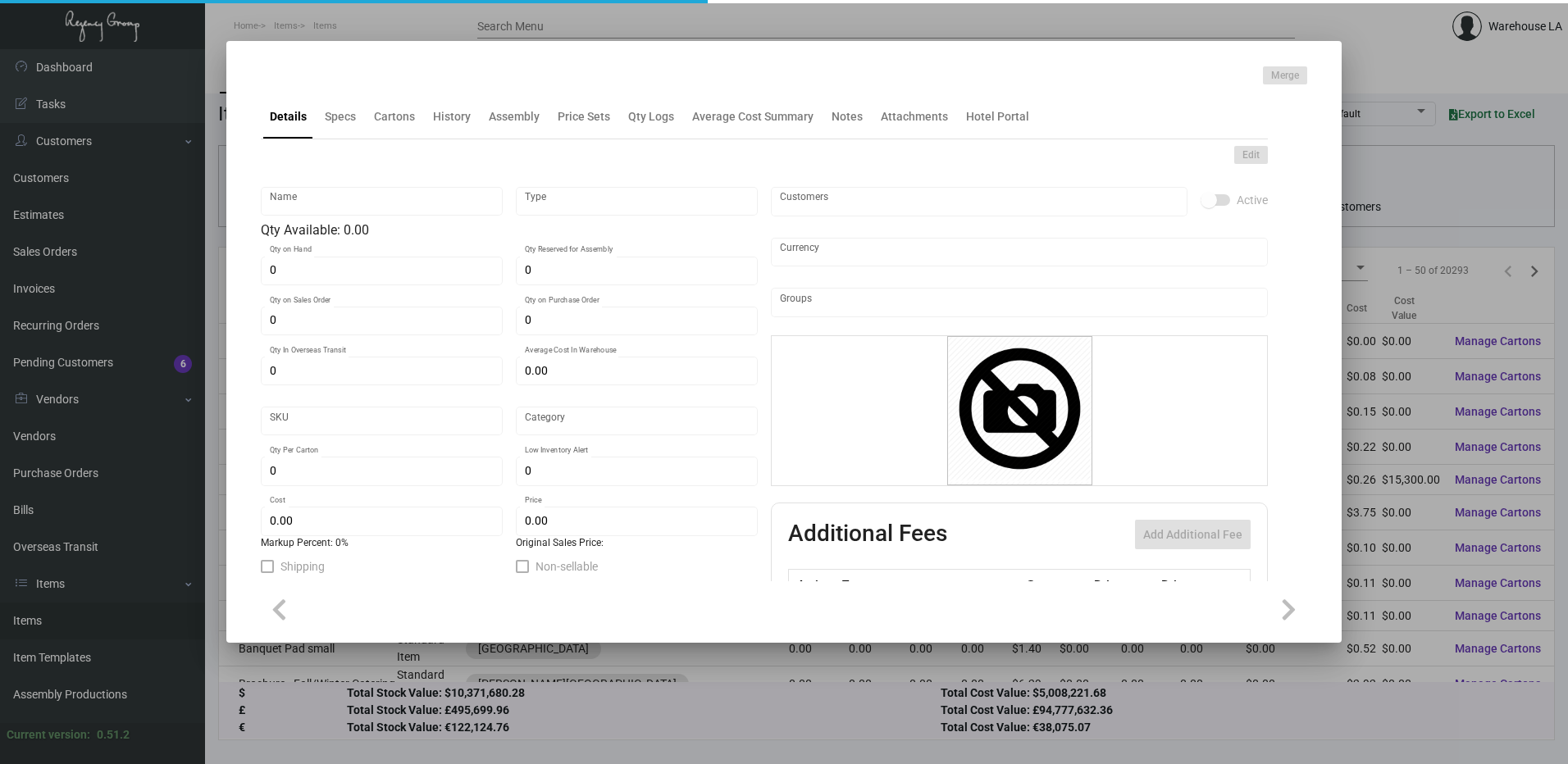
type input "Standard"
type input "50"
type input "$ 1.40"
type input "$ 1.99"
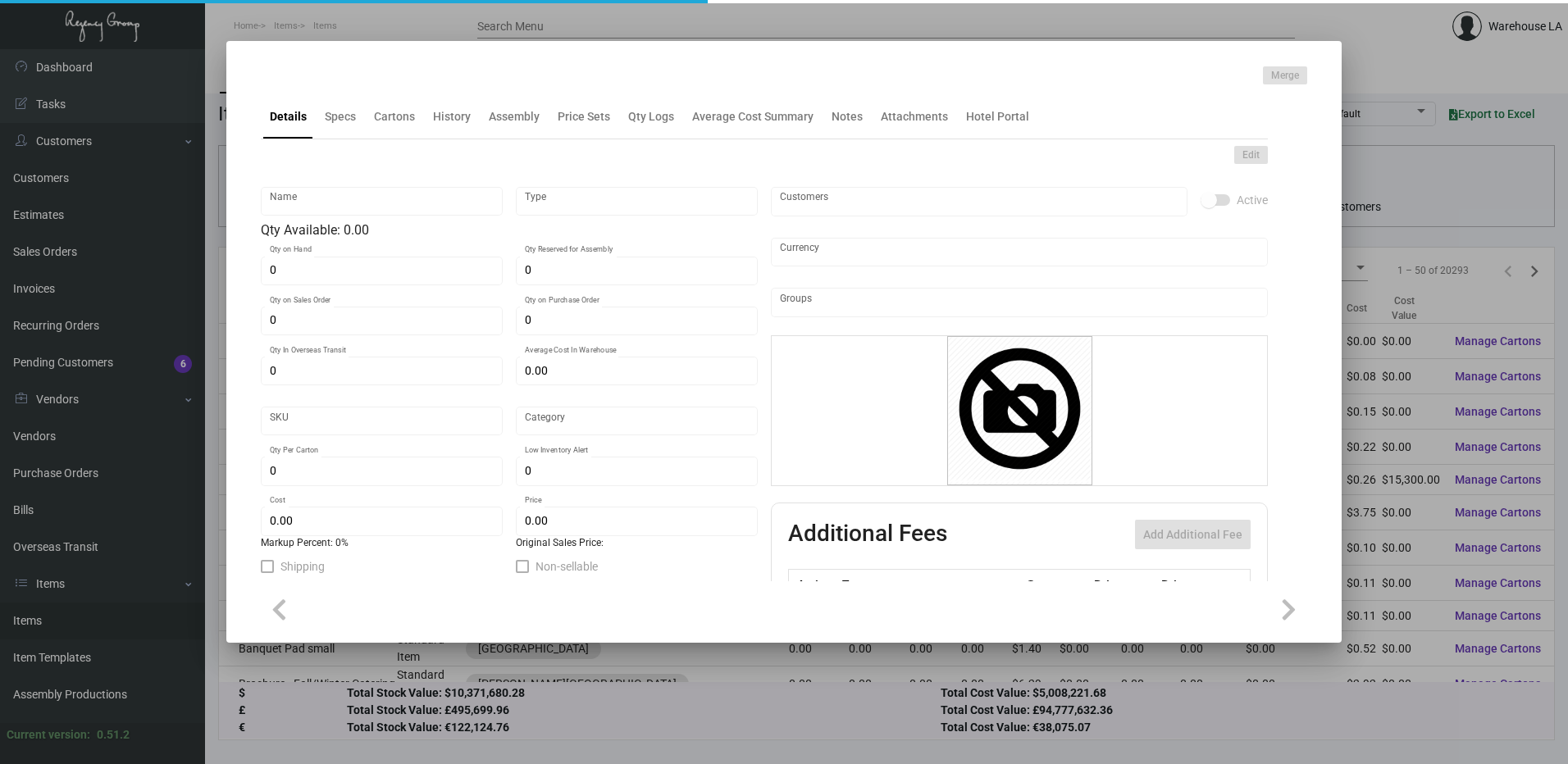
type textarea "HSKP / Maintenance Door Hanger: size 3.50” x 8”, #30 mill white gloss laminated…"
checkbox input "true"
type input "United States Dollar $"
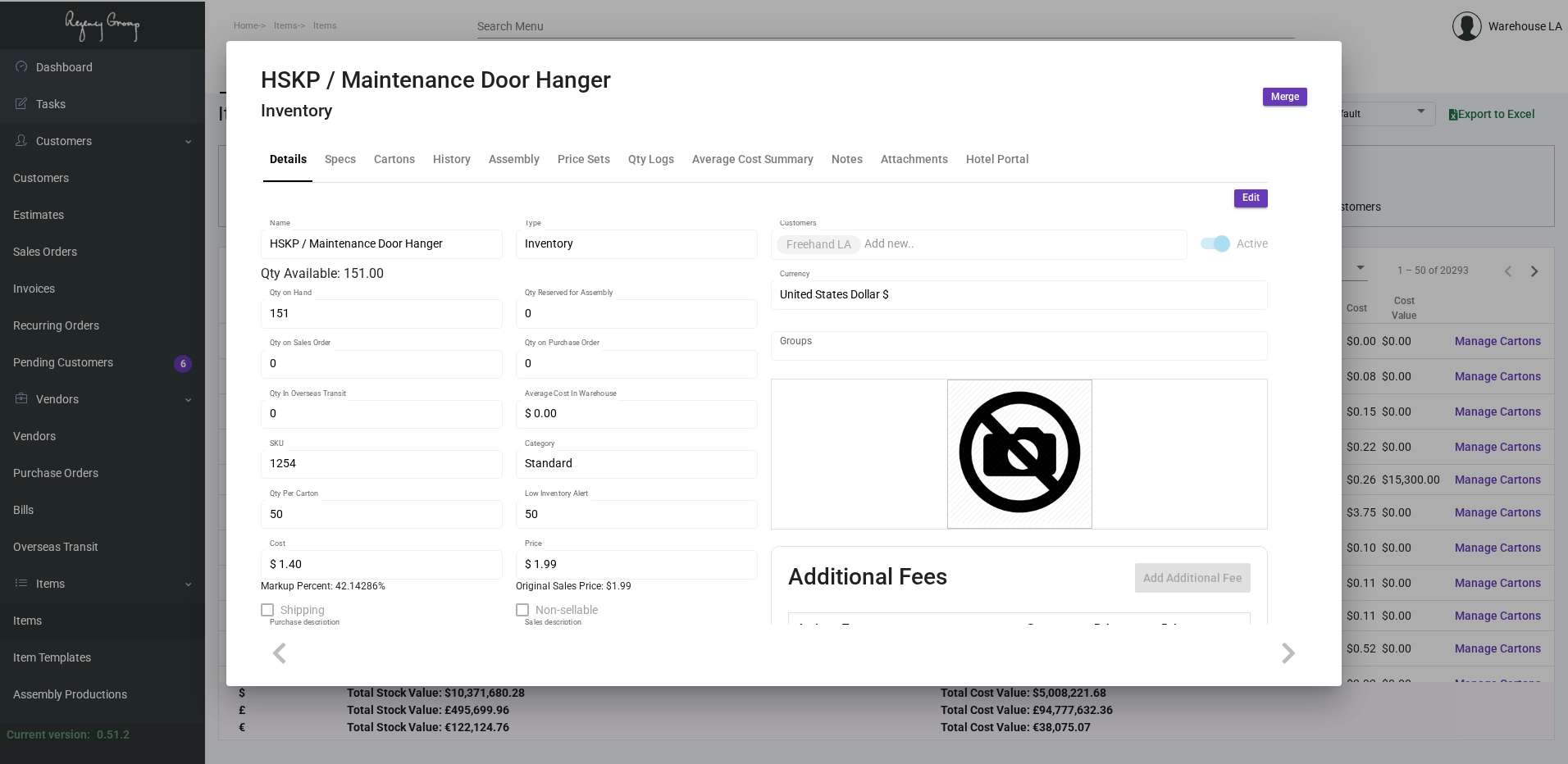
drag, startPoint x: 0, startPoint y: 0, endPoint x: 855, endPoint y: 135, distance: 865.6
click at [856, 135] on mat-tab-group "Details Specs Cartons History Assembly Price Sets Qty Logs Average Cost Summary…" at bounding box center [765, 376] width 1047 height 497
click at [393, 163] on div "Cartons" at bounding box center [394, 159] width 41 height 17
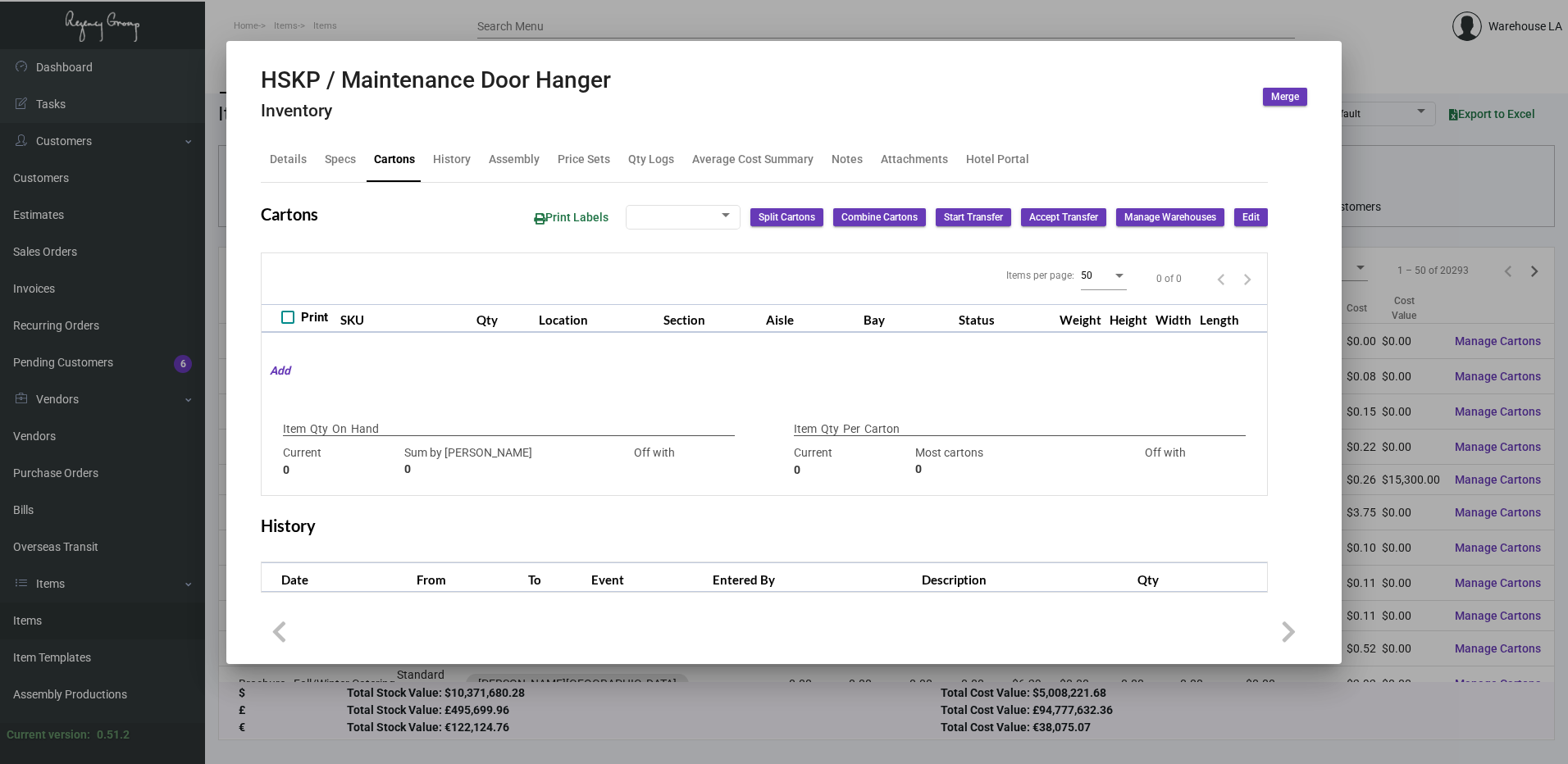
type input "151"
type input "0"
type input "50"
type input "151"
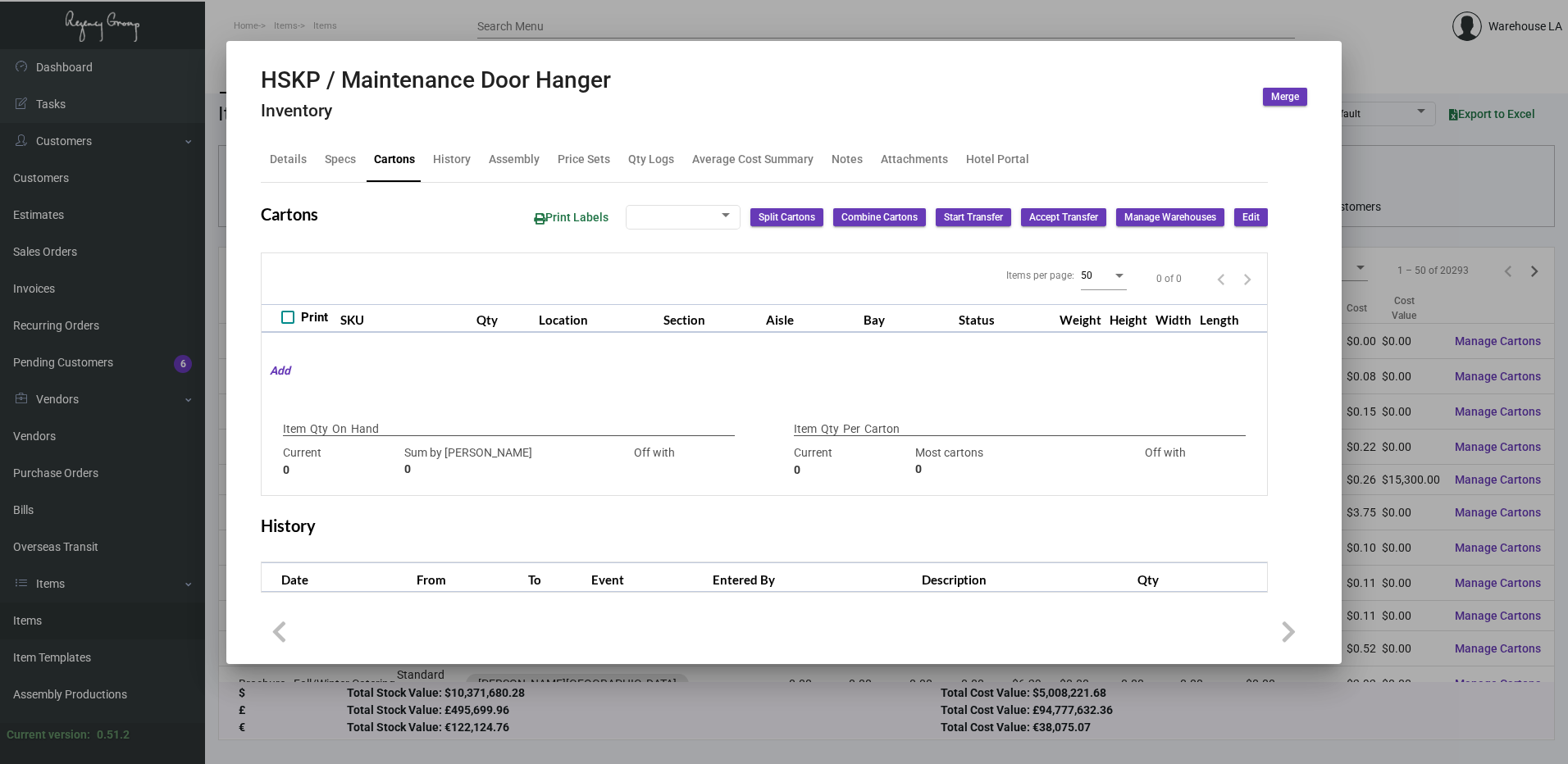
type input "-101"
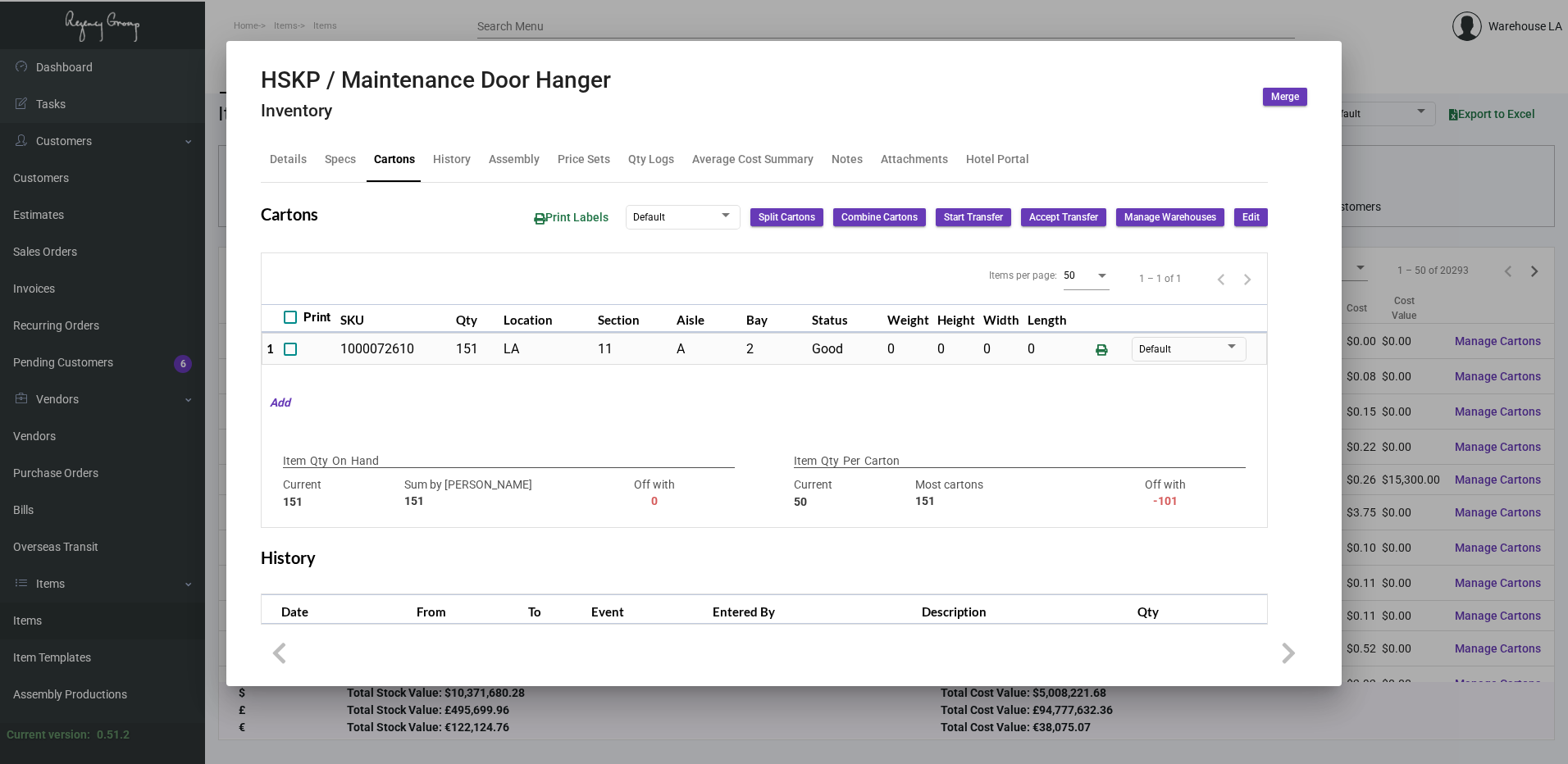
click at [1234, 212] on button "Edit" at bounding box center [1250, 217] width 34 height 18
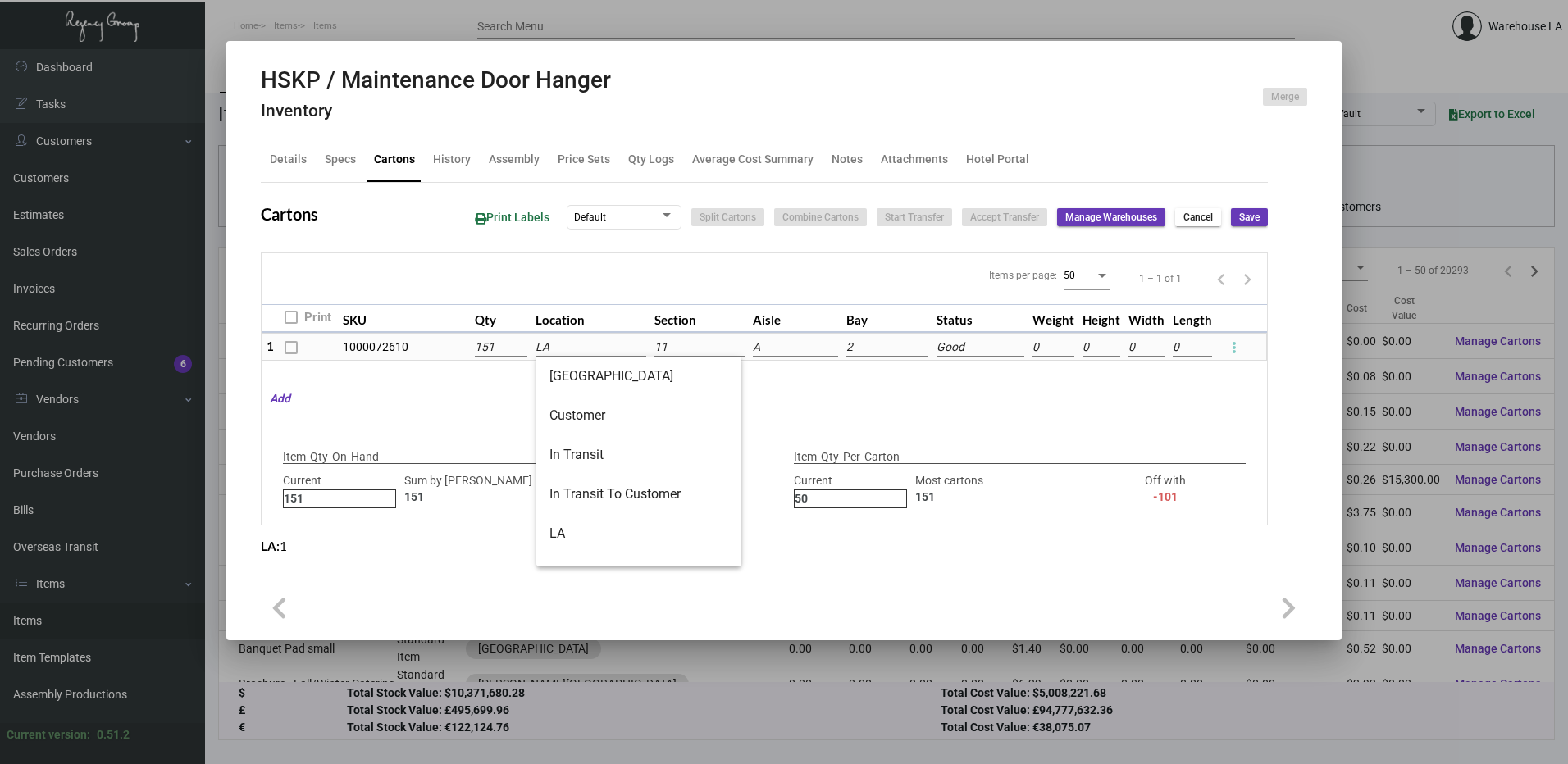
click at [559, 349] on input "LA" at bounding box center [591, 348] width 111 height 18
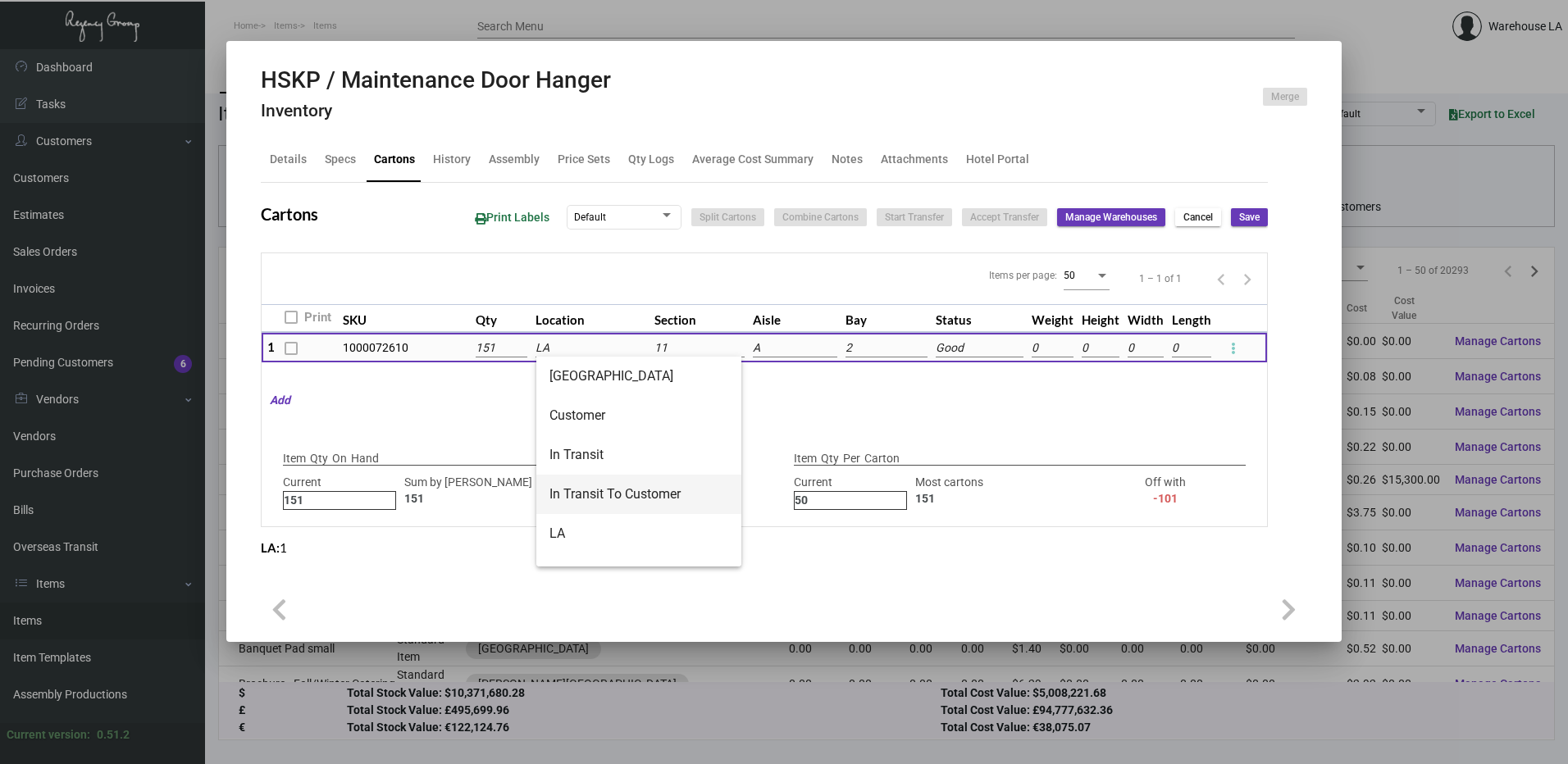
click at [701, 482] on span "In Transit To Customer" at bounding box center [638, 495] width 179 height 40
type input "In Transit To Customer"
click at [1254, 218] on span "Save" at bounding box center [1248, 217] width 20 height 14
type input "0"
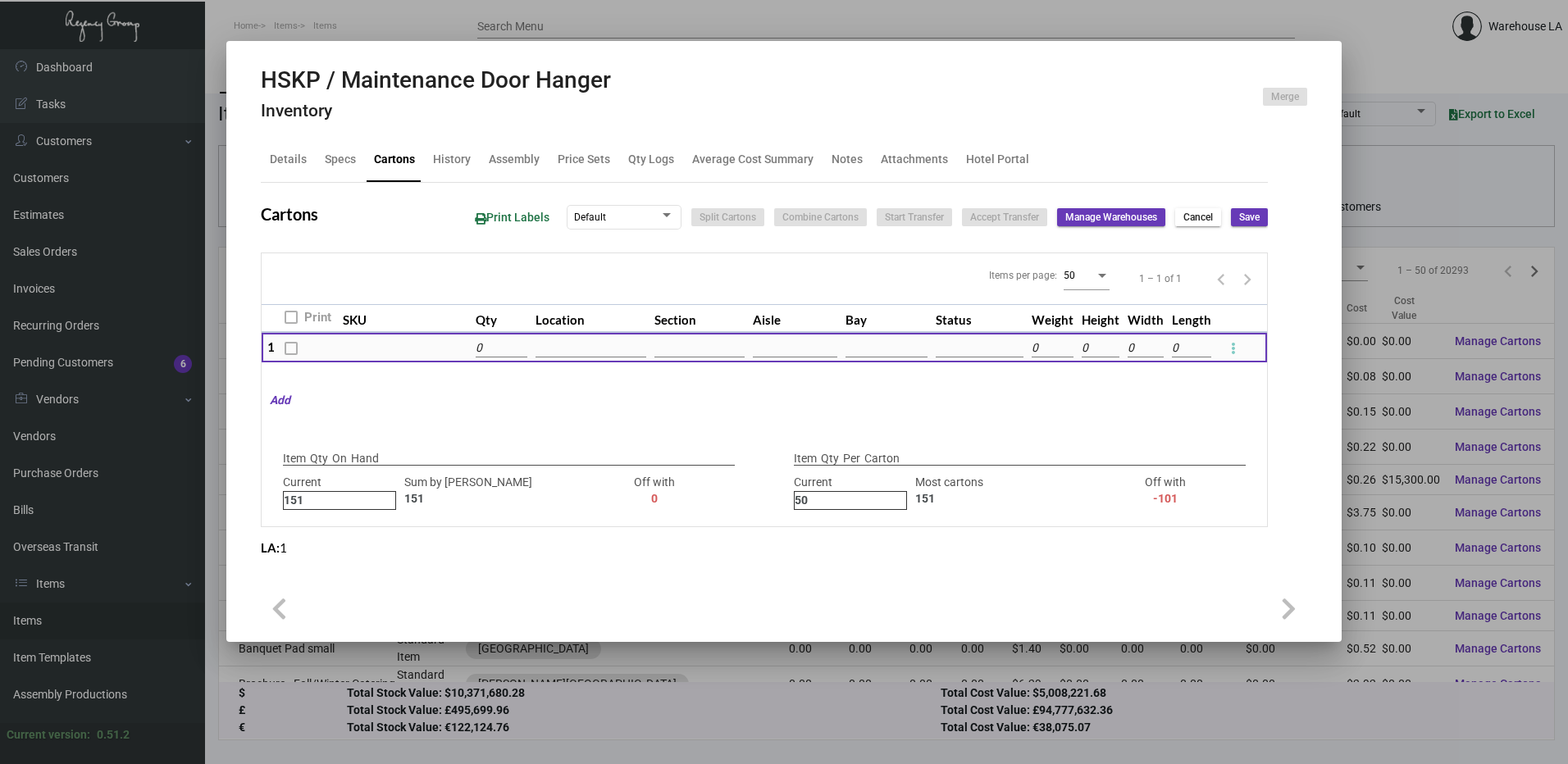
type input "+151"
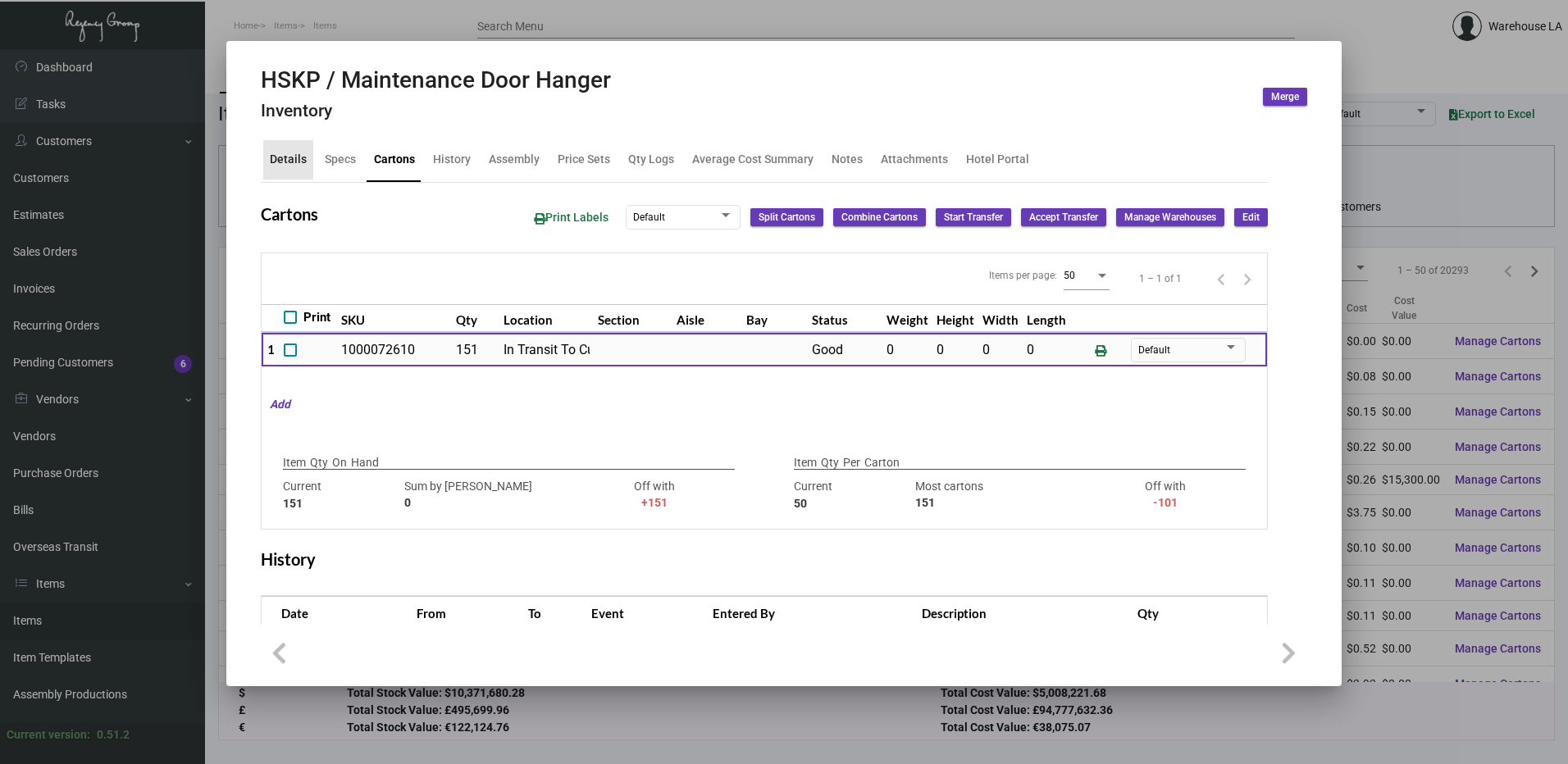
click at [307, 156] on div "Details" at bounding box center [289, 159] width 50 height 40
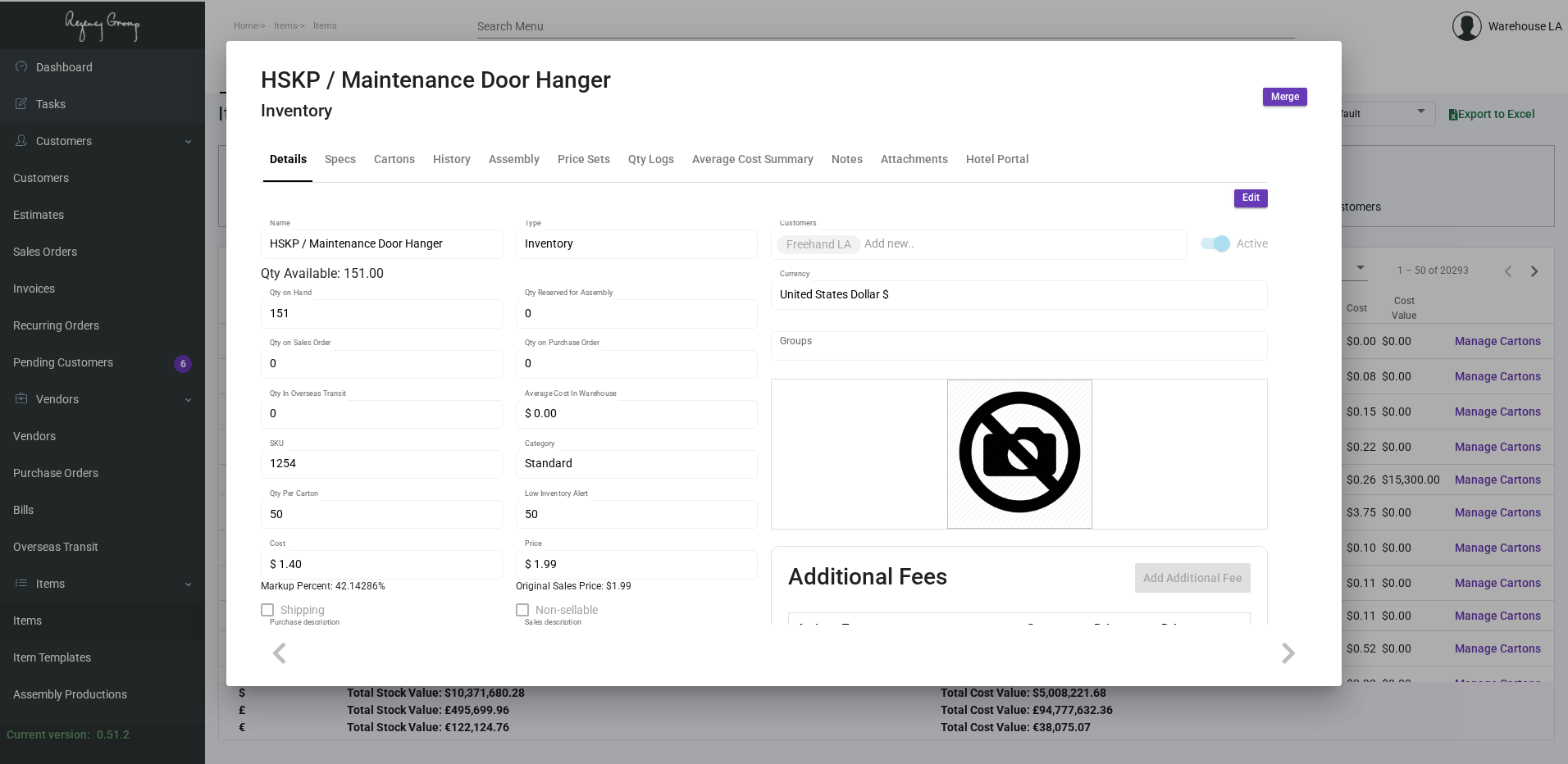
click at [1253, 200] on button "Edit" at bounding box center [1250, 198] width 34 height 18
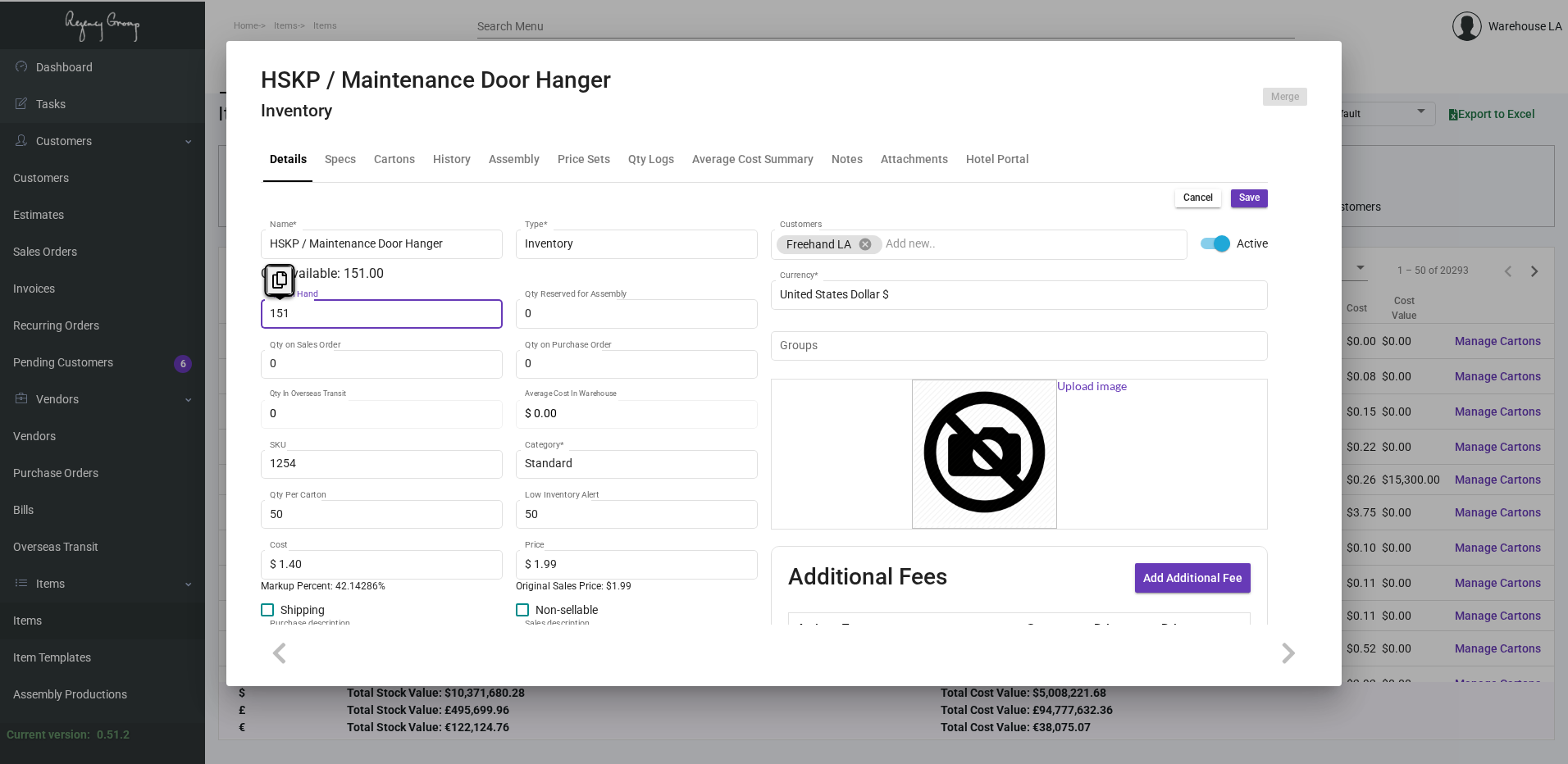
click at [337, 309] on input "151" at bounding box center [381, 314] width 225 height 14
type input "0"
click at [1239, 195] on span "Save" at bounding box center [1248, 198] width 20 height 14
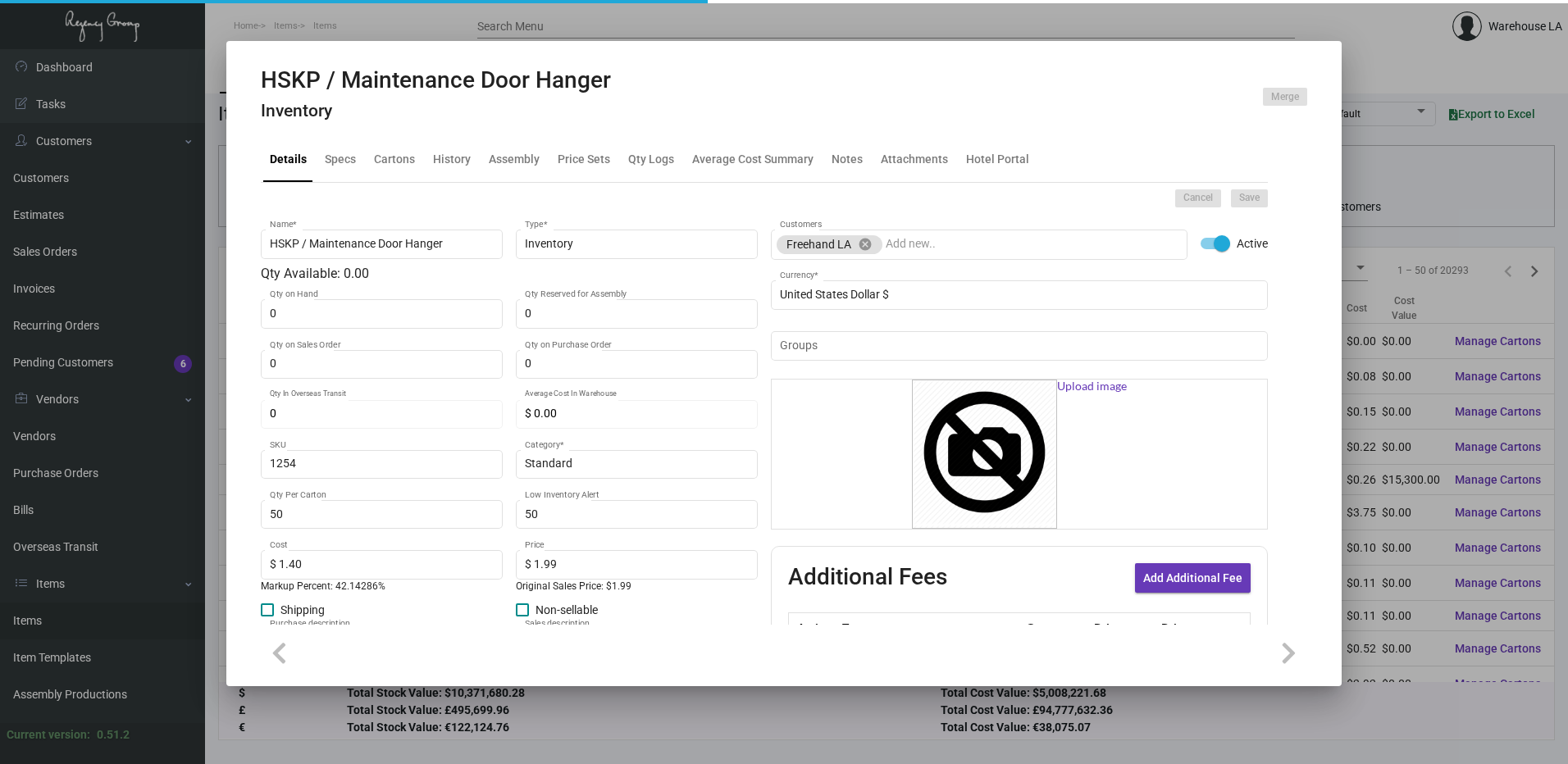
type input "0"
type input "$ 0.00"
checkbox input "false"
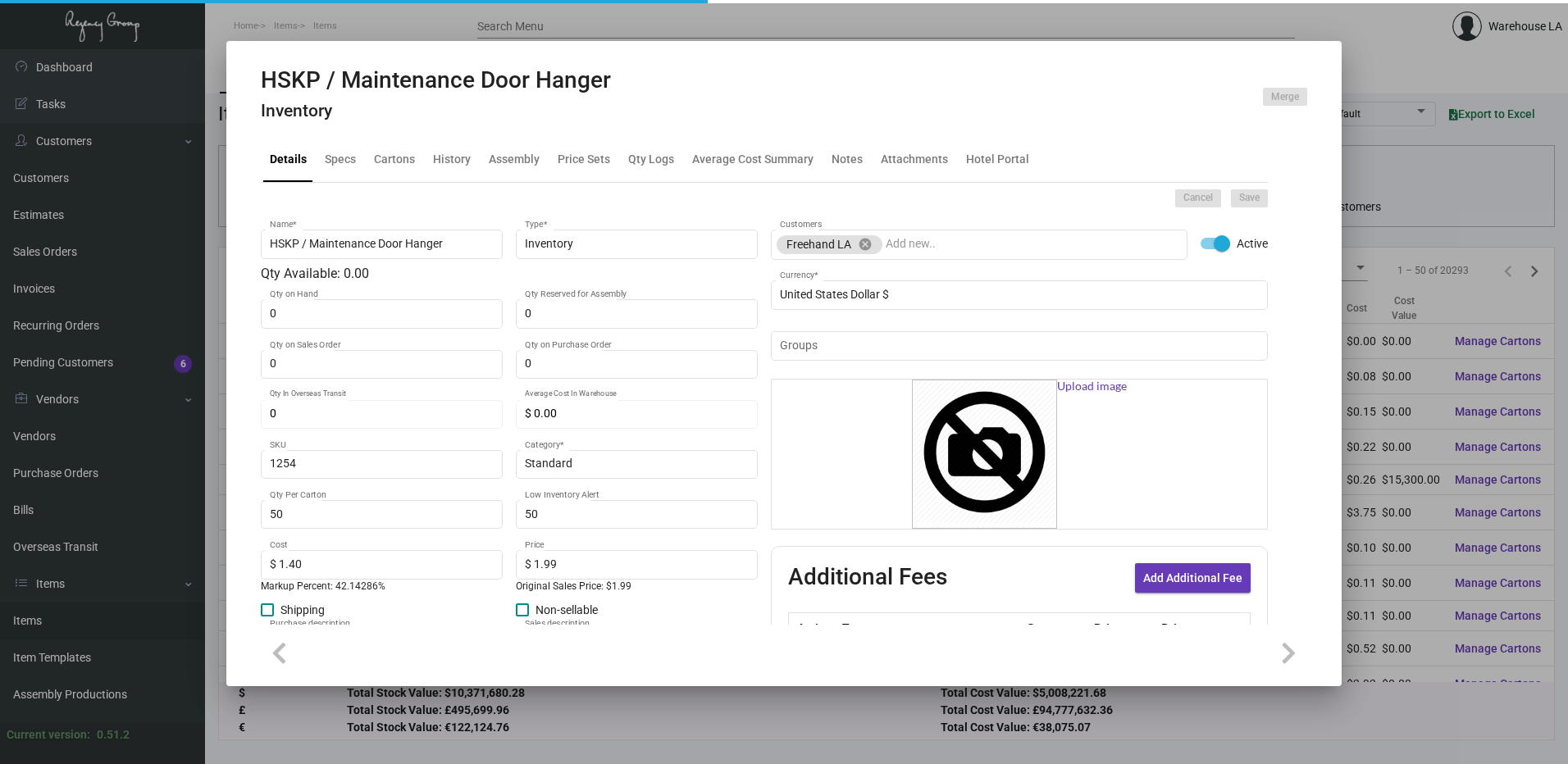
checkbox input "false"
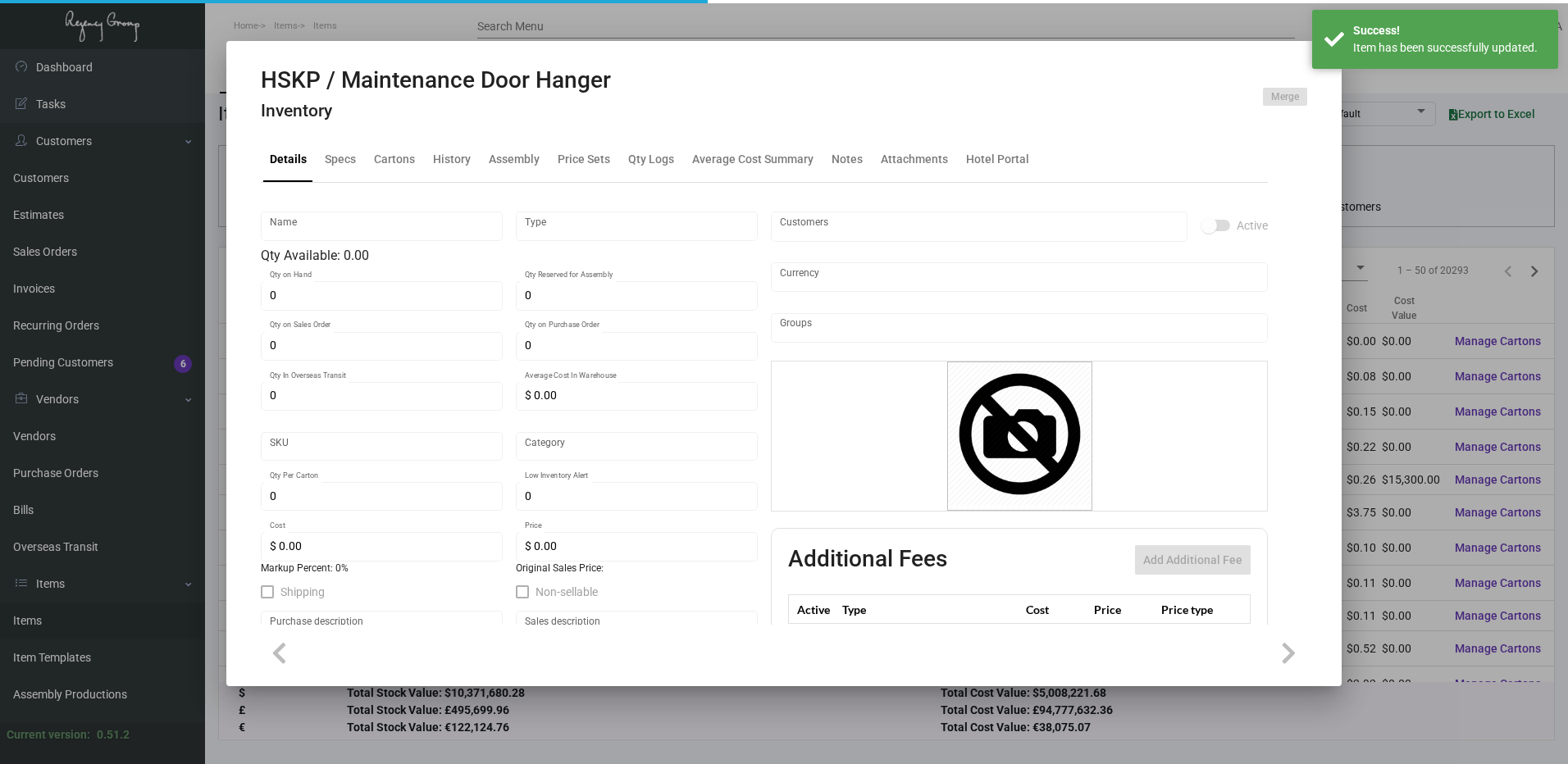
type input "HSKP / Maintenance Door Hanger"
type input "Inventory"
type input "1254"
type input "Standard"
type input "50"
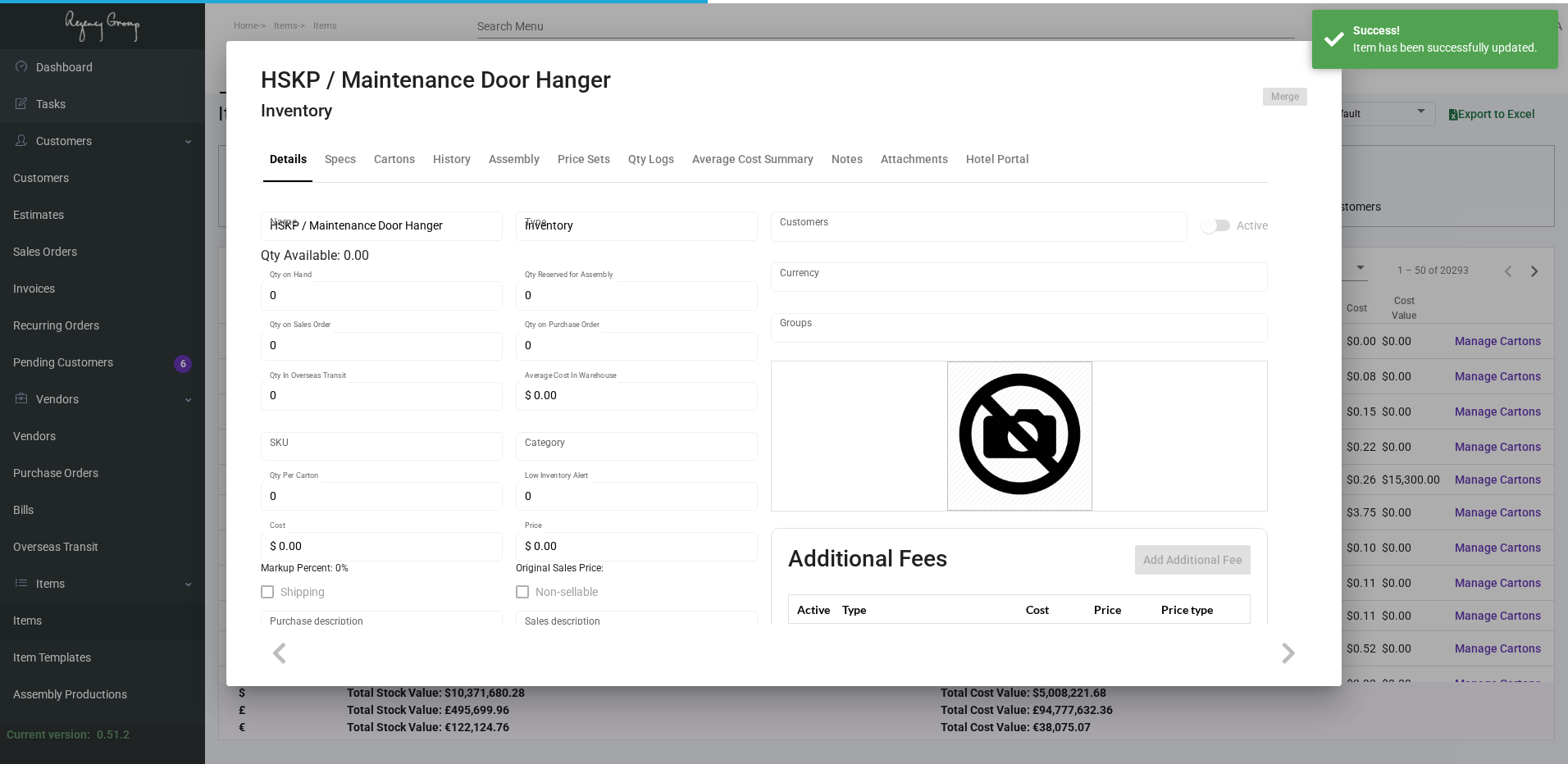
type input "50"
type input "$ 1.40"
type input "$ 1.99"
type textarea "HSKP / Maintenance Door Hanger: size 3.50” x 8”, #30 mill white gloss laminated…"
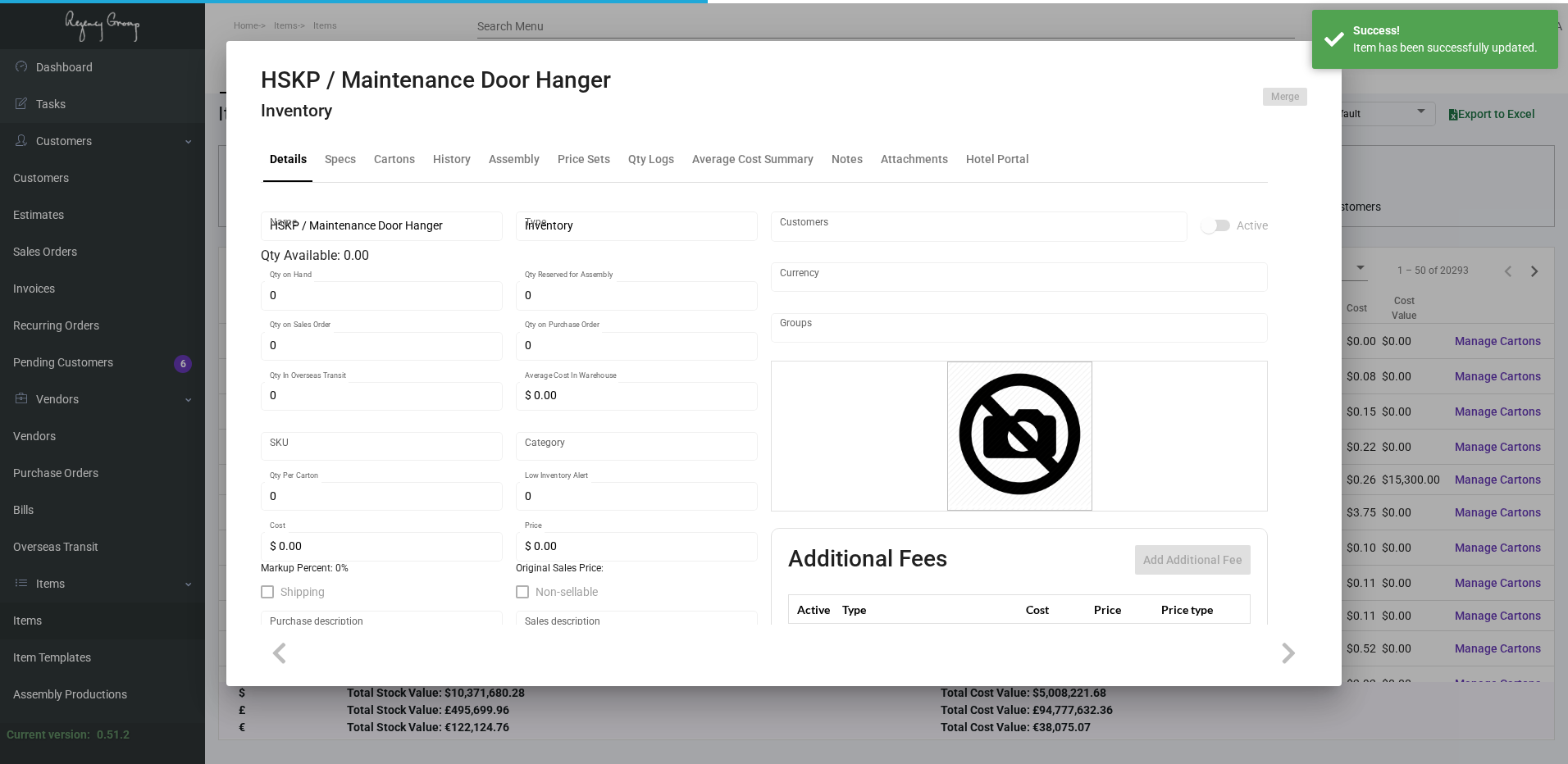
checkbox input "true"
type input "United States Dollar $"
